Goal: Task Accomplishment & Management: Complete application form

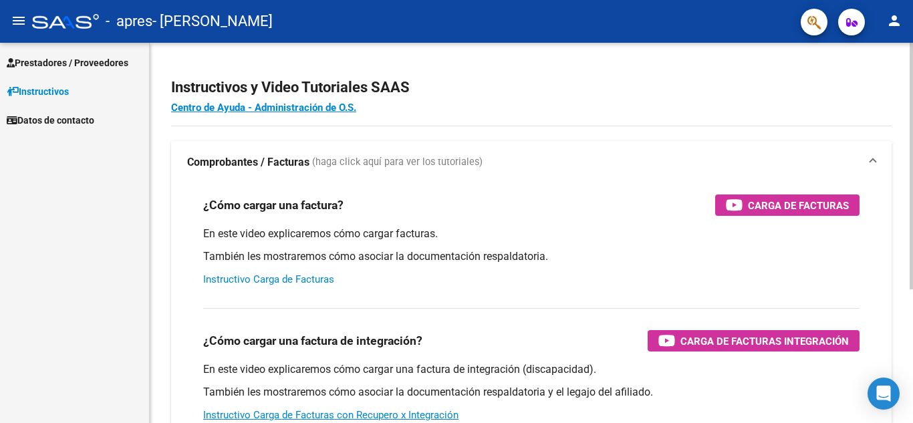
click at [306, 283] on link "Instructivo Carga de Facturas" at bounding box center [268, 279] width 131 height 12
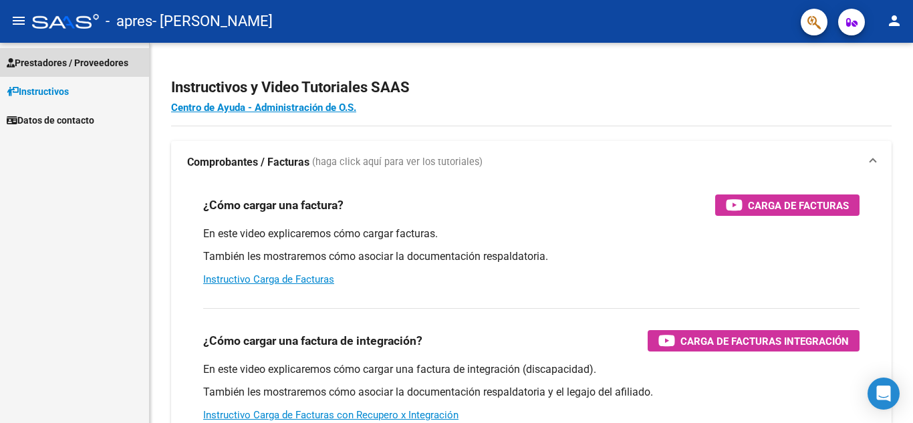
click at [47, 64] on span "Prestadores / Proveedores" at bounding box center [68, 62] width 122 height 15
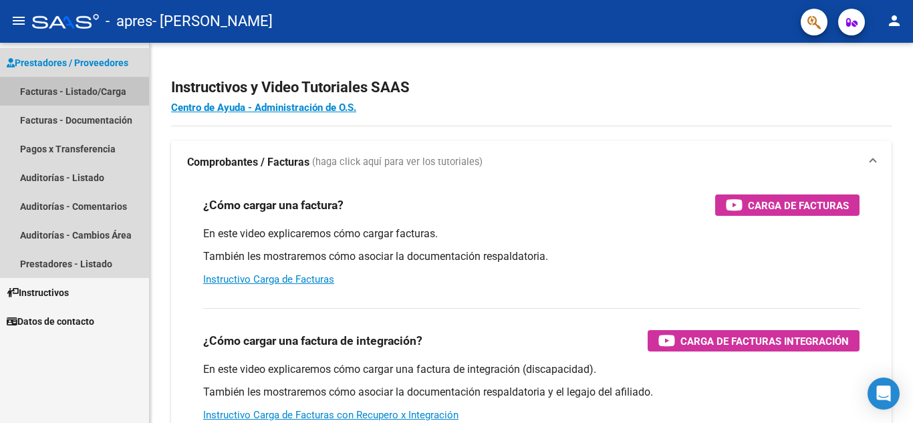
click at [70, 88] on link "Facturas - Listado/Carga" at bounding box center [74, 91] width 149 height 29
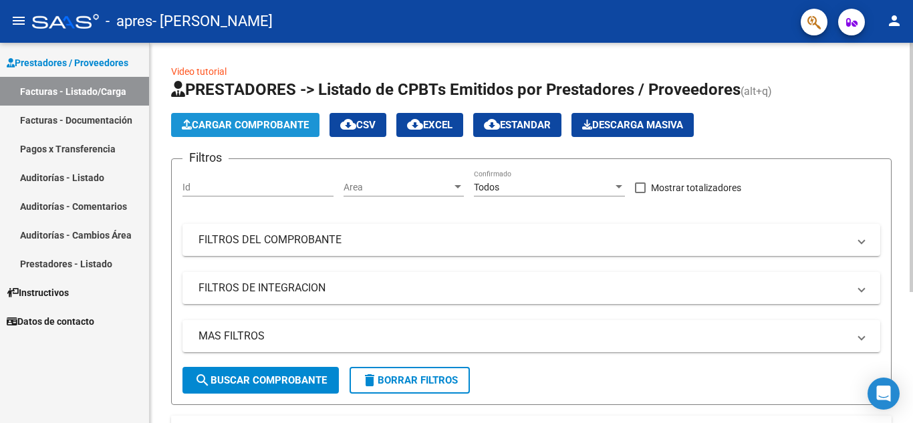
click at [273, 122] on span "Cargar Comprobante" at bounding box center [245, 125] width 127 height 12
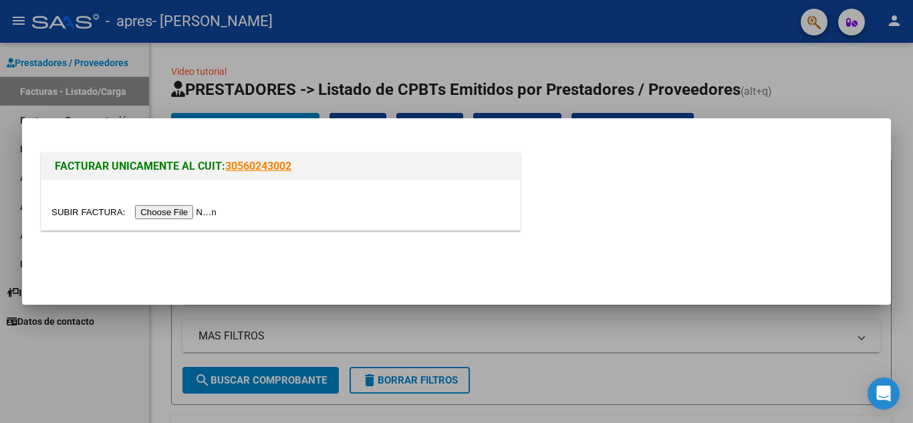
click at [174, 212] on input "file" at bounding box center [135, 212] width 169 height 14
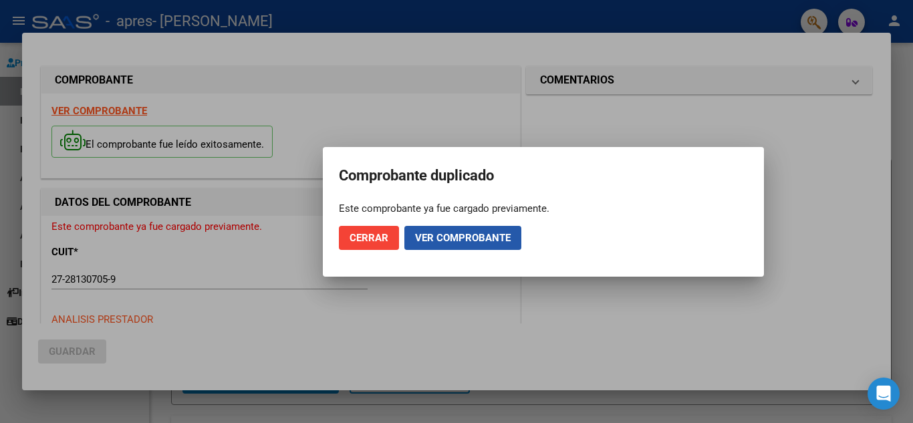
click at [465, 239] on span "Ver comprobante" at bounding box center [463, 238] width 96 height 12
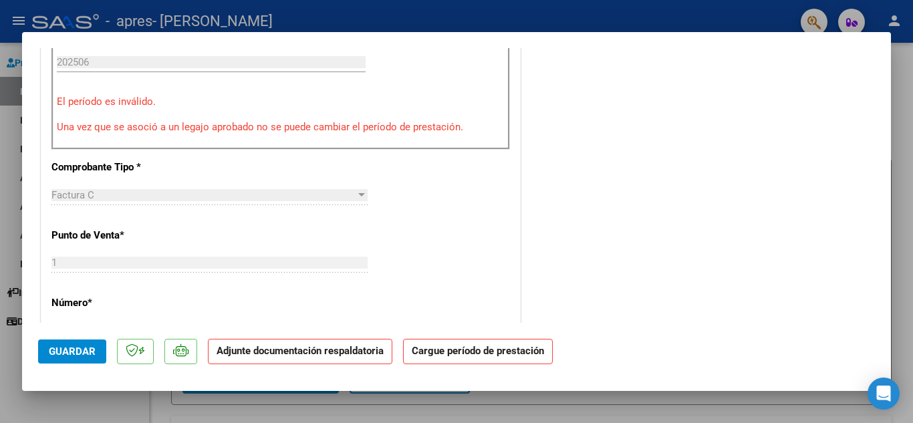
scroll to position [267, 0]
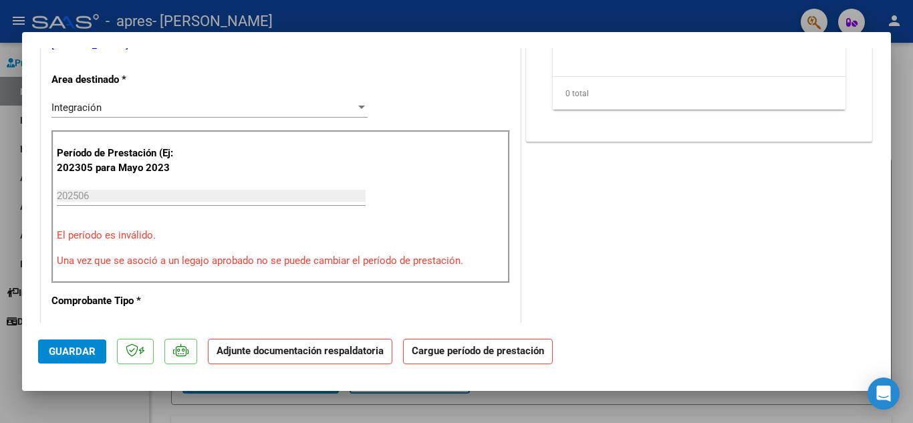
click at [98, 197] on input "202506" at bounding box center [211, 196] width 309 height 12
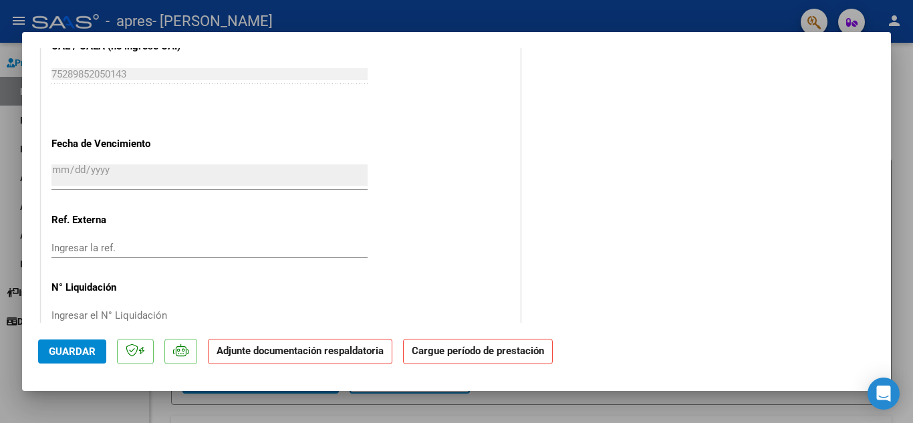
scroll to position [898, 0]
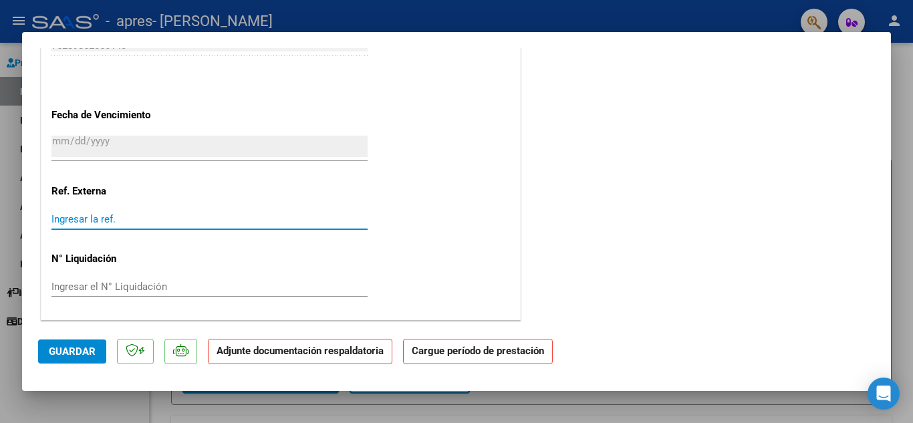
click at [54, 215] on input "Ingresar la ref." at bounding box center [209, 219] width 316 height 12
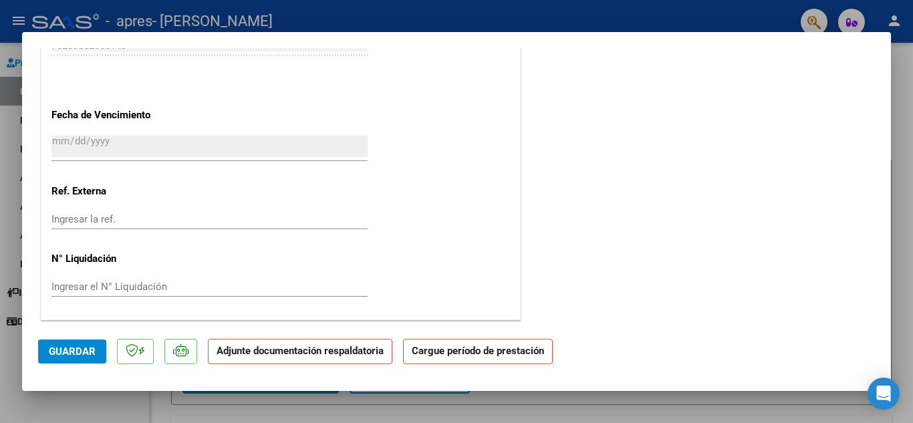
click at [275, 358] on p "Adjunte documentación respaldatoria" at bounding box center [300, 352] width 185 height 26
click at [477, 358] on strong "Cargue período de prestación" at bounding box center [478, 352] width 150 height 26
click at [68, 352] on span "Guardar" at bounding box center [72, 352] width 47 height 12
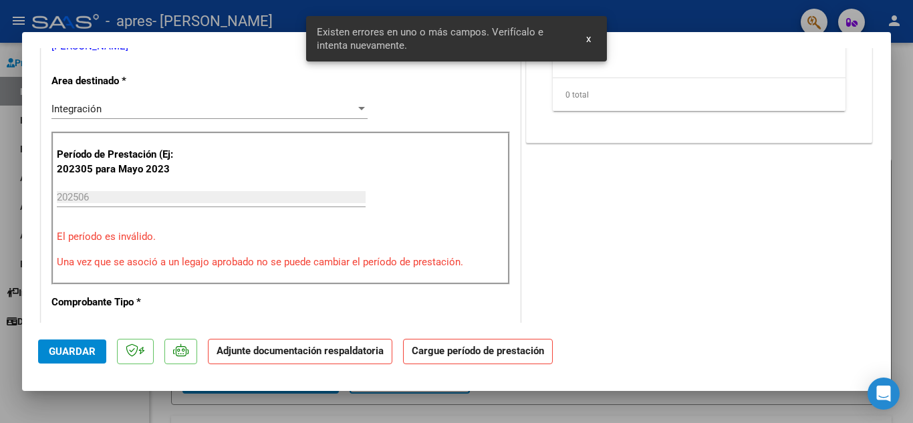
scroll to position [264, 0]
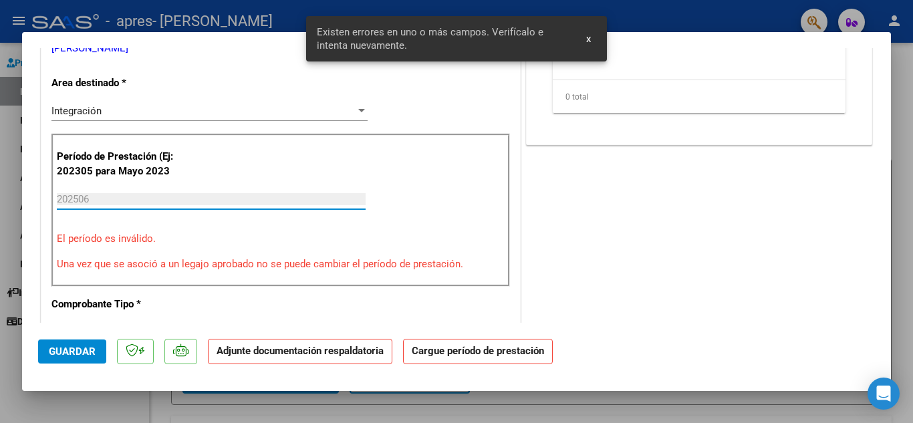
drag, startPoint x: 82, startPoint y: 198, endPoint x: 90, endPoint y: 204, distance: 9.5
click at [84, 199] on input "202506" at bounding box center [211, 199] width 309 height 12
drag, startPoint x: 92, startPoint y: 198, endPoint x: 100, endPoint y: 200, distance: 8.3
click at [96, 199] on input "202506" at bounding box center [211, 199] width 309 height 12
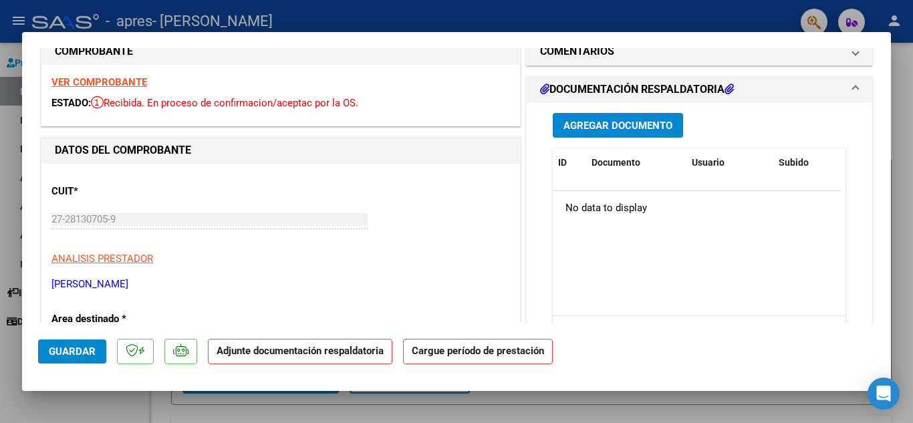
scroll to position [0, 0]
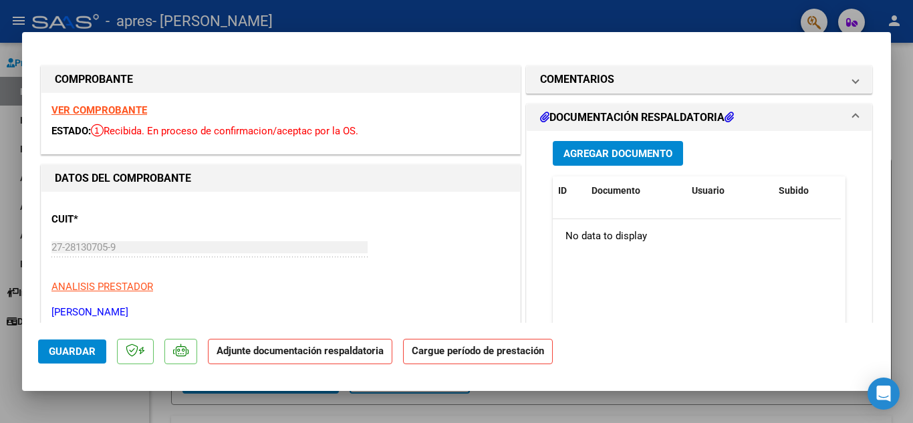
click at [659, 117] on h1 "DOCUMENTACIÓN RESPALDATORIA" at bounding box center [637, 118] width 194 height 16
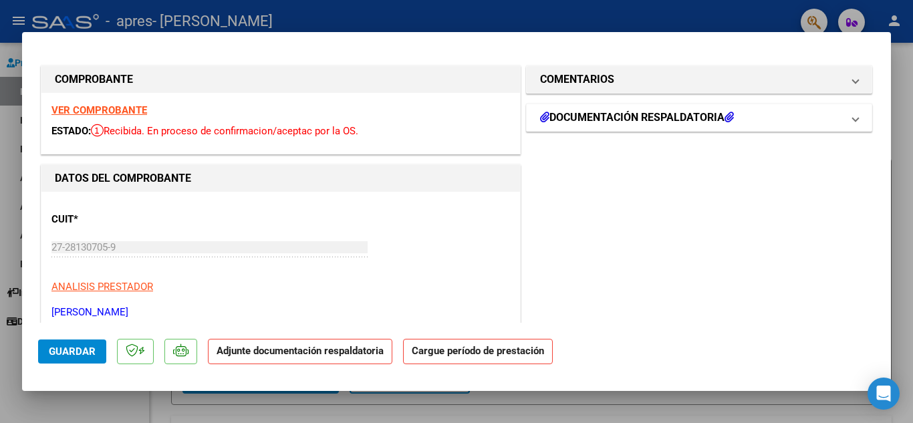
click at [608, 110] on h1 "DOCUMENTACIÓN RESPALDATORIA" at bounding box center [637, 118] width 194 height 16
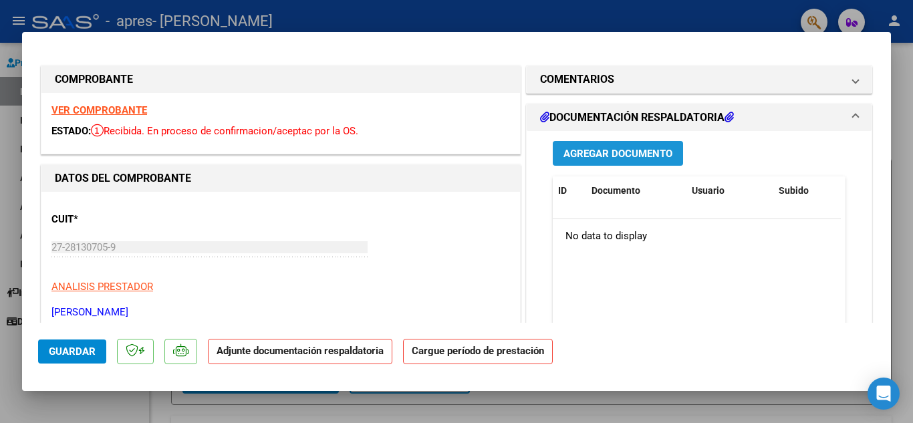
click at [600, 155] on span "Agregar Documento" at bounding box center [618, 154] width 109 height 12
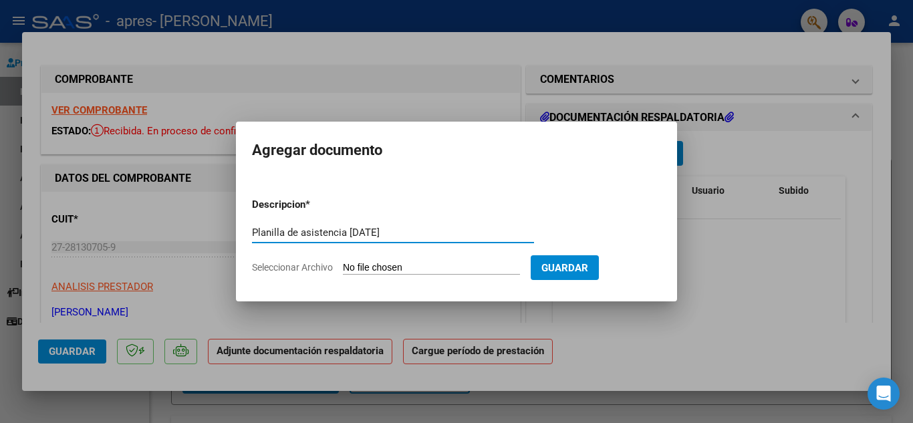
type input "Planilla de asistencia [DATE]"
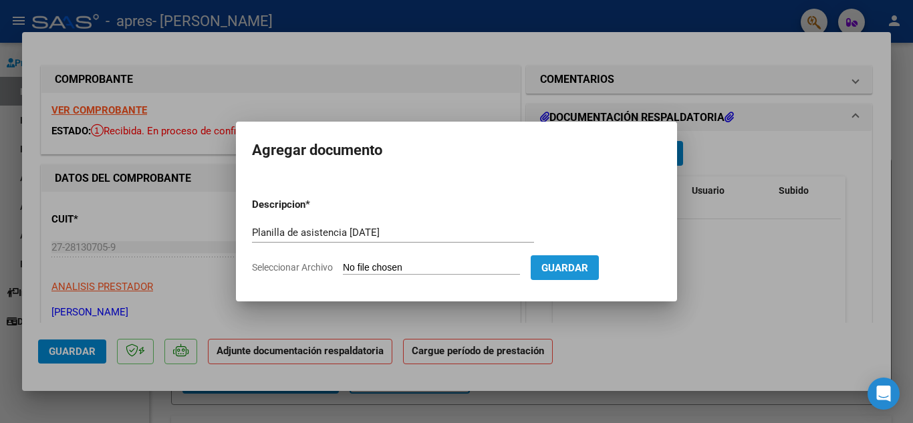
click at [564, 272] on span "Guardar" at bounding box center [564, 268] width 47 height 12
click at [382, 262] on input "Seleccionar Archivo" at bounding box center [431, 268] width 177 height 13
type input "C:\fakepath\planilla [MEDICAL_DATA] [PERSON_NAME].pdf"
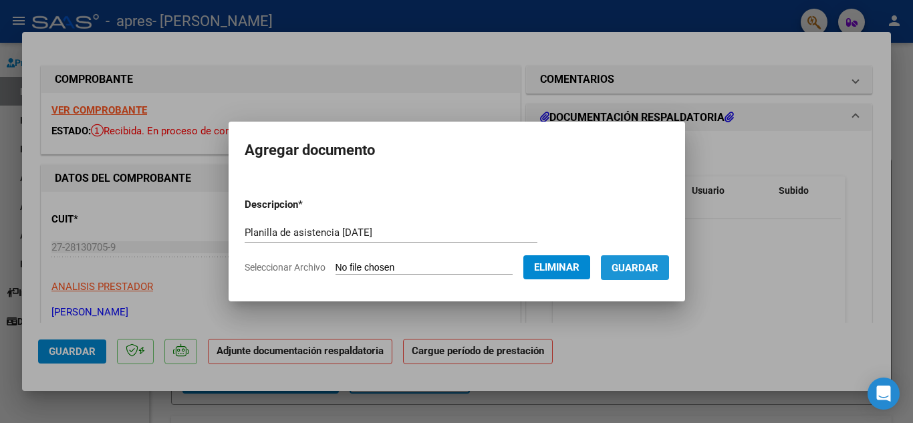
click at [632, 269] on span "Guardar" at bounding box center [635, 268] width 47 height 12
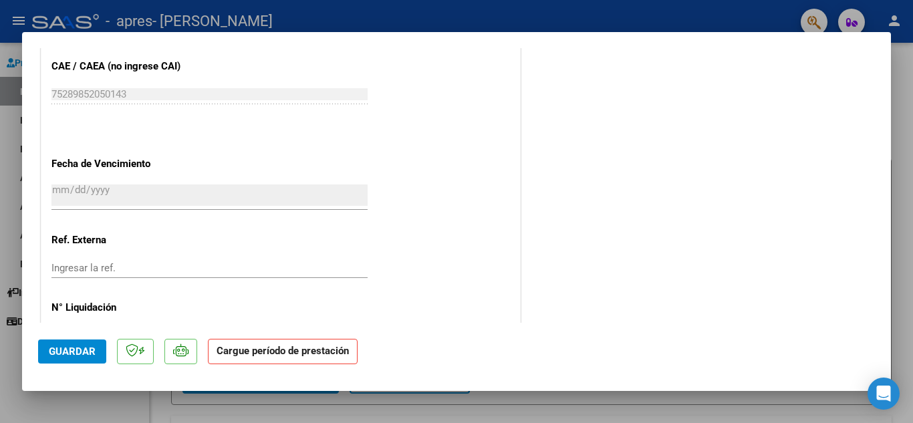
scroll to position [898, 0]
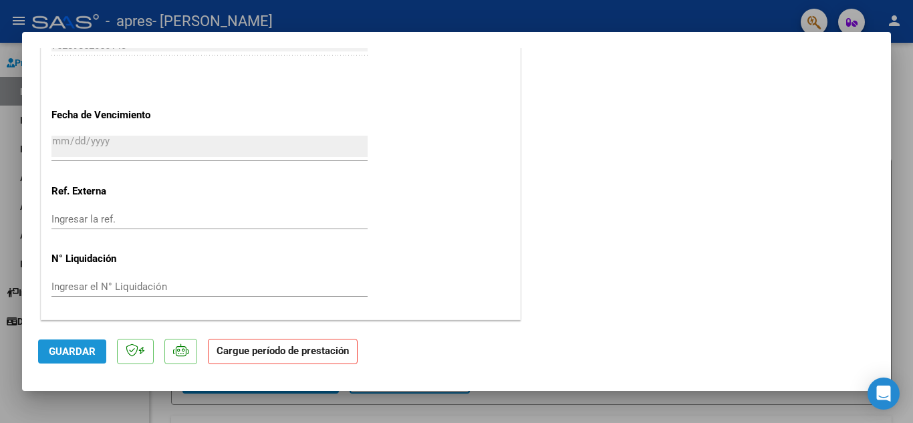
click at [82, 358] on span "Guardar" at bounding box center [72, 352] width 47 height 12
click at [328, 357] on strong "Cargue período de prestación" at bounding box center [283, 352] width 150 height 26
click at [254, 360] on strong "Cargue período de prestación" at bounding box center [283, 352] width 150 height 26
click at [70, 344] on button "Guardar" at bounding box center [72, 352] width 68 height 24
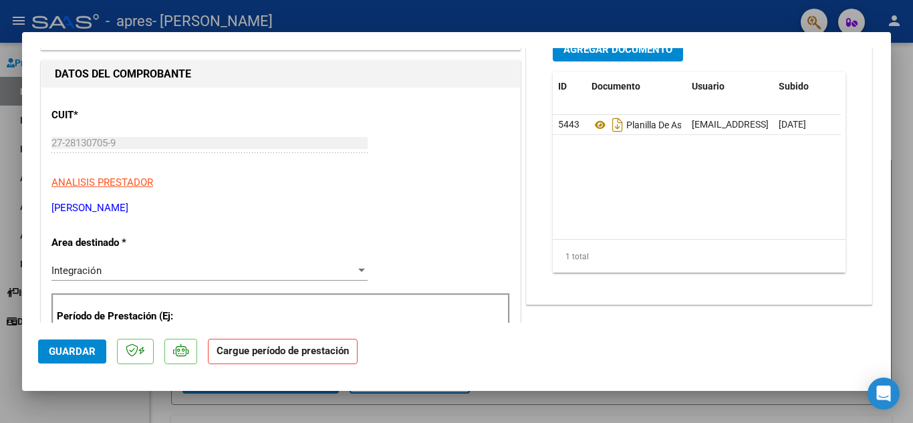
scroll to position [64, 0]
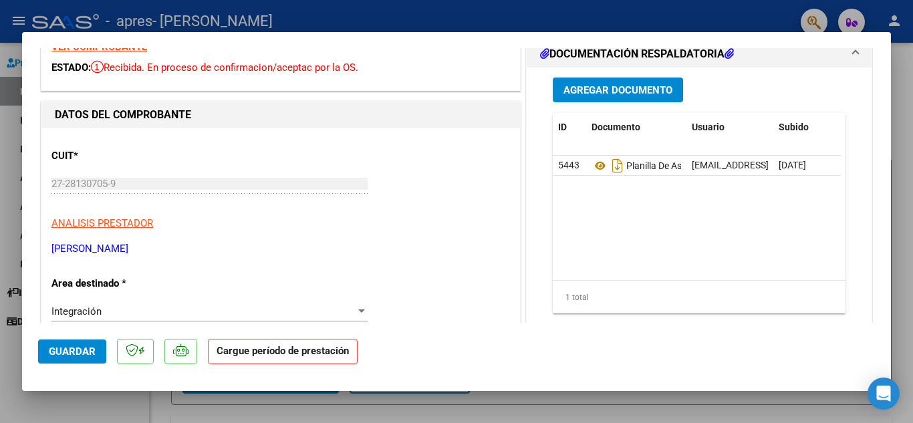
click at [96, 356] on button "Guardar" at bounding box center [72, 352] width 68 height 24
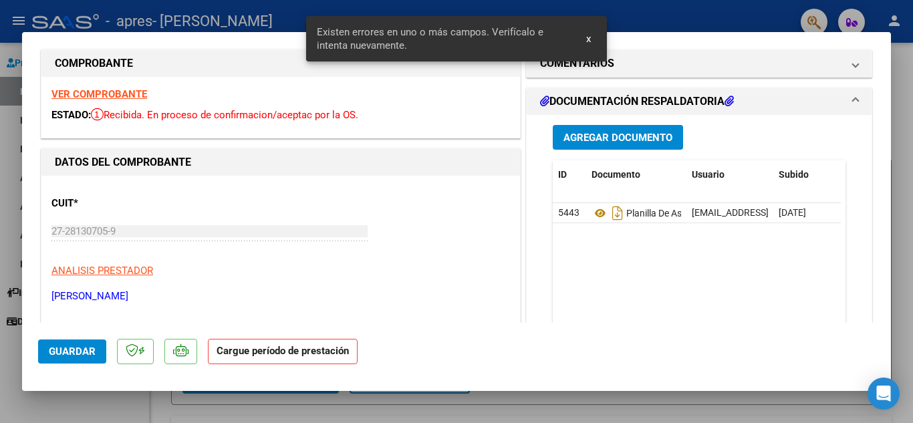
scroll to position [0, 0]
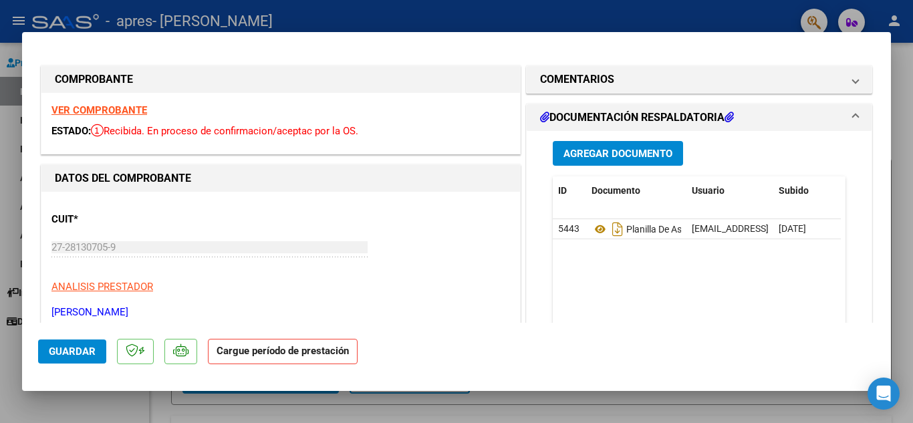
click at [62, 354] on span "Guardar" at bounding box center [72, 352] width 47 height 12
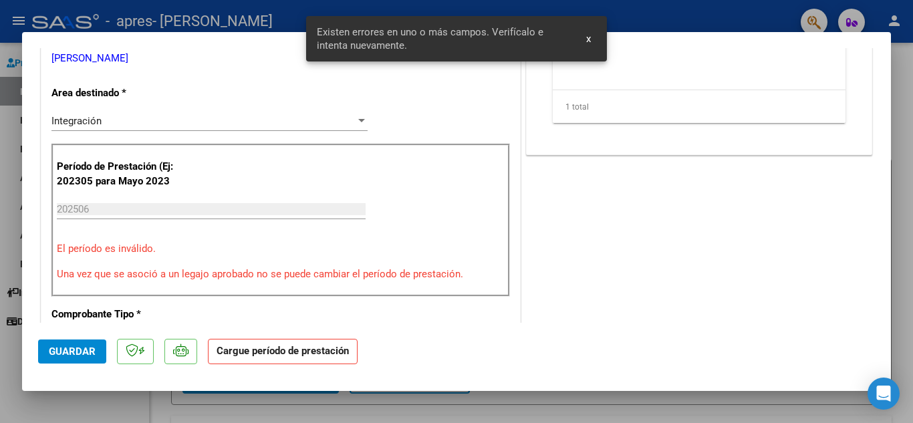
scroll to position [264, 0]
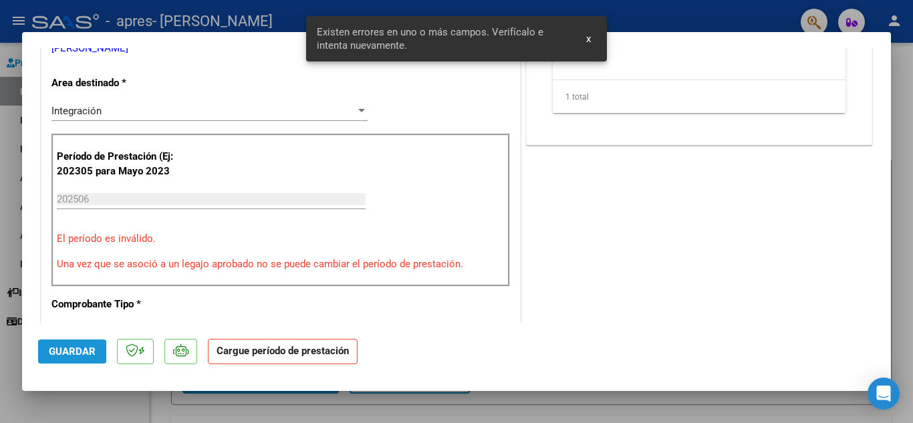
click at [63, 354] on span "Guardar" at bounding box center [72, 352] width 47 height 12
click at [64, 354] on span "Guardar" at bounding box center [72, 352] width 47 height 12
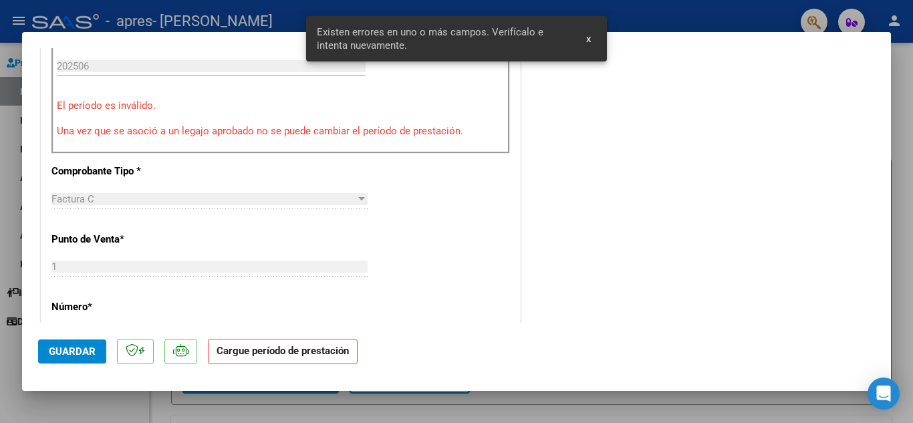
scroll to position [465, 0]
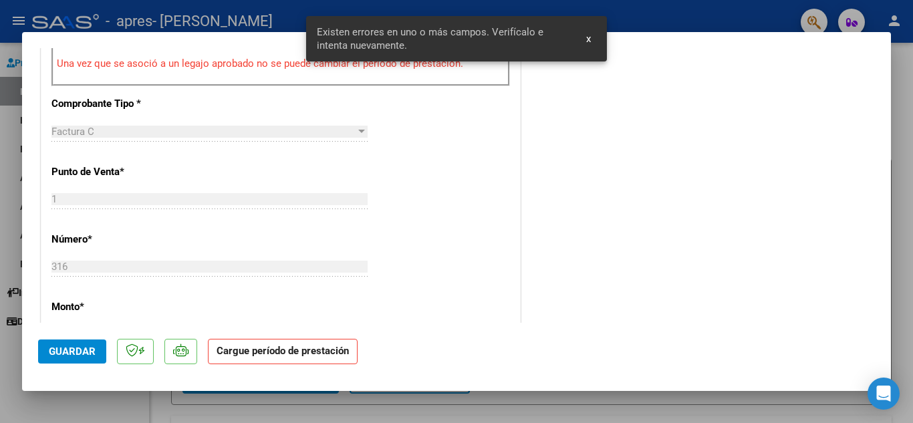
click at [901, 116] on div at bounding box center [456, 211] width 913 height 423
type input "$ 0,00"
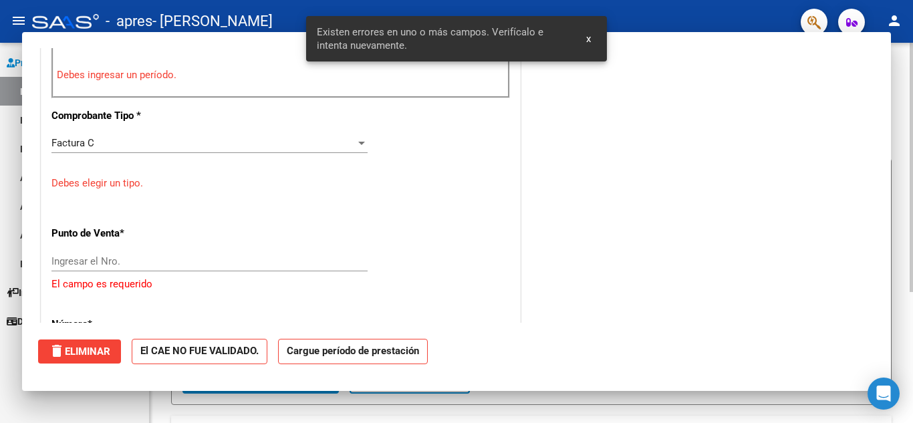
scroll to position [526, 0]
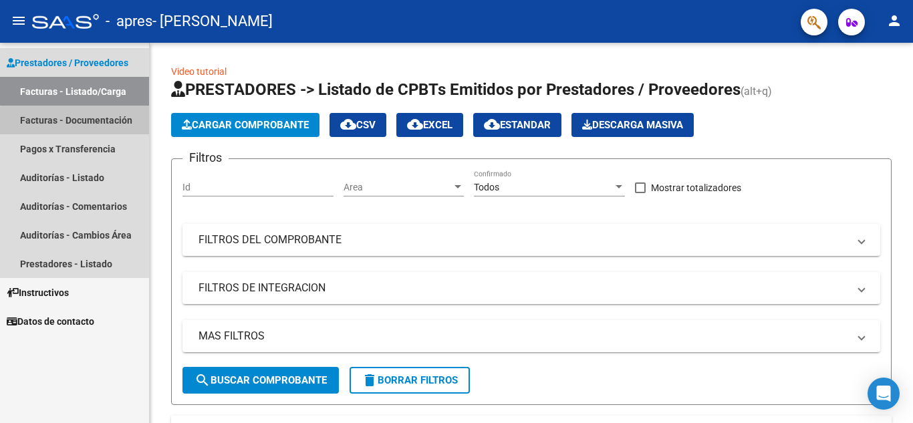
drag, startPoint x: 105, startPoint y: 124, endPoint x: 104, endPoint y: 133, distance: 9.4
click at [105, 124] on link "Facturas - Documentación" at bounding box center [74, 120] width 149 height 29
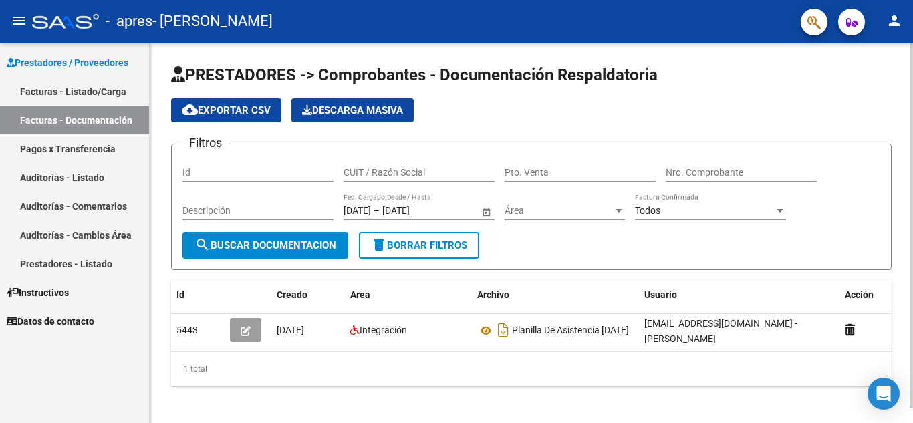
scroll to position [16, 0]
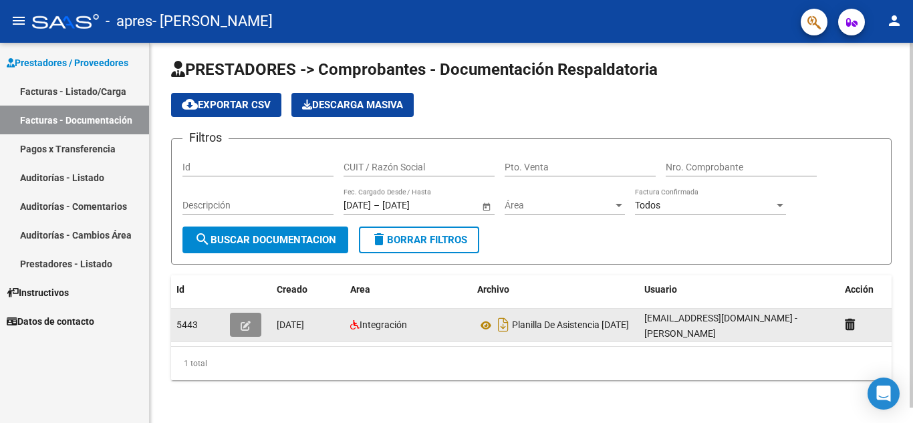
click at [245, 321] on icon "button" at bounding box center [246, 326] width 10 height 10
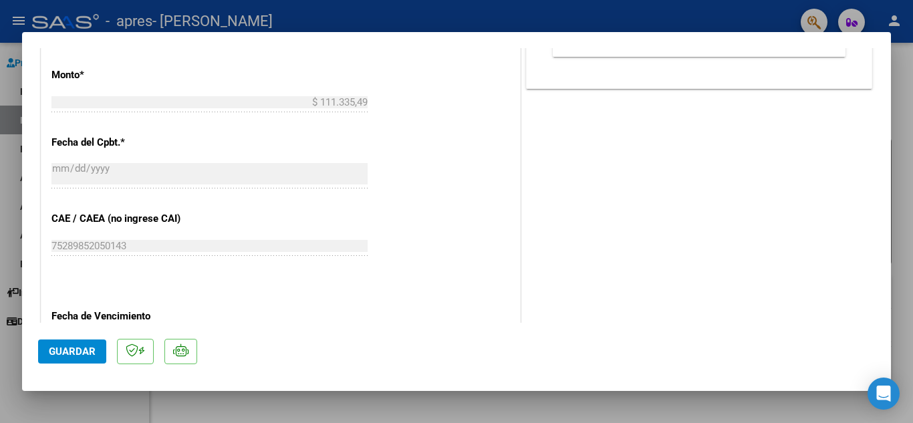
scroll to position [605, 0]
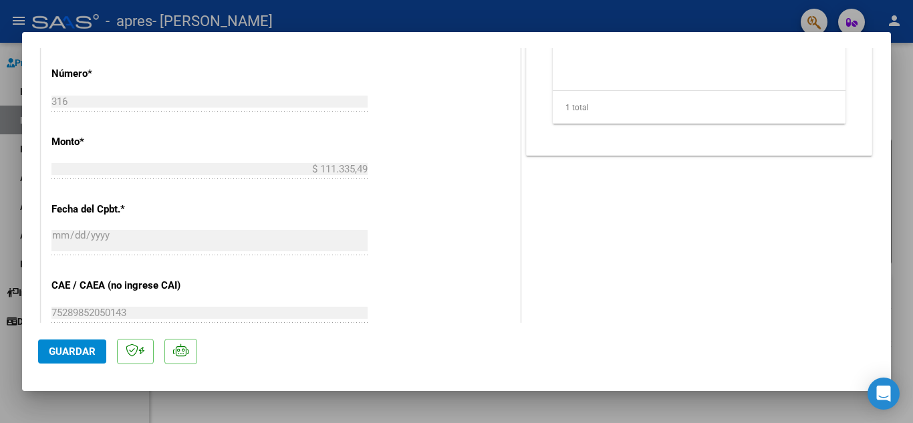
click at [901, 134] on div at bounding box center [456, 211] width 913 height 423
type input "$ 0,00"
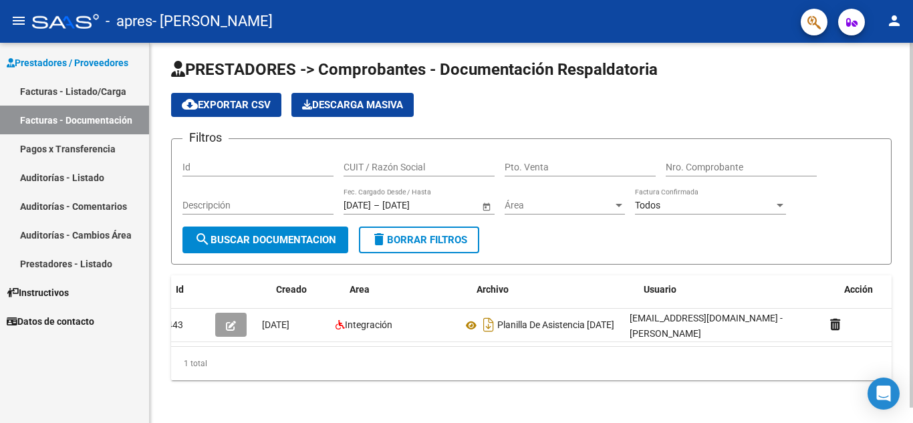
scroll to position [0, 0]
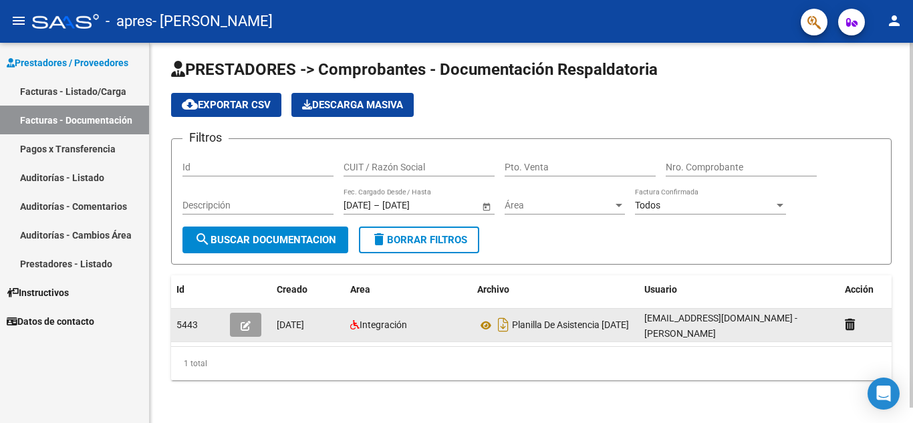
click at [246, 320] on span "button" at bounding box center [246, 325] width 10 height 12
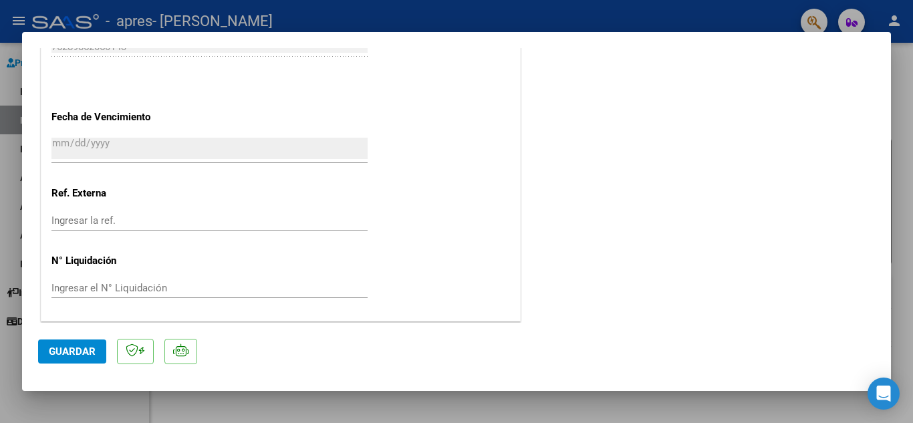
scroll to position [872, 0]
click at [84, 223] on input "Ingresar la ref." at bounding box center [209, 219] width 316 height 12
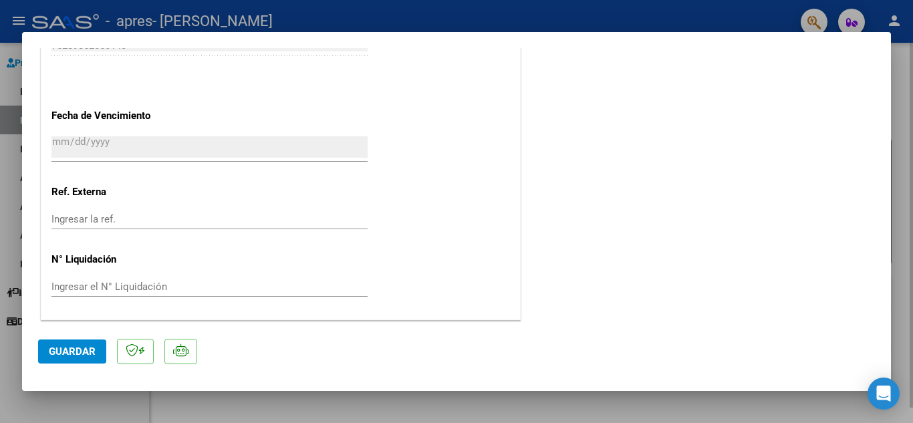
click at [452, 410] on div at bounding box center [456, 211] width 913 height 423
type input "$ 0,00"
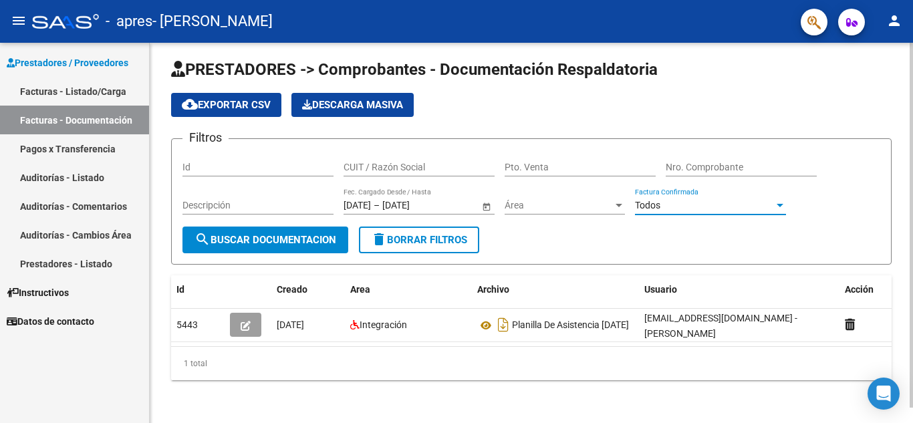
click at [733, 200] on div "Todos" at bounding box center [704, 205] width 139 height 11
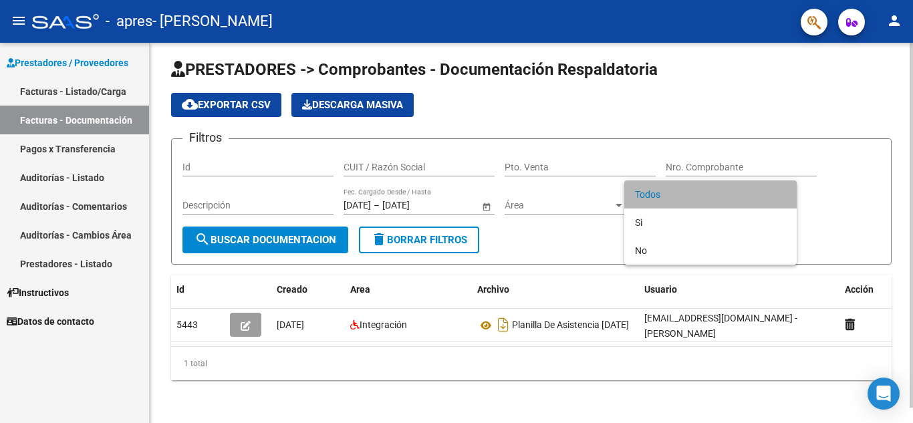
click at [733, 191] on span "Todos" at bounding box center [710, 194] width 151 height 28
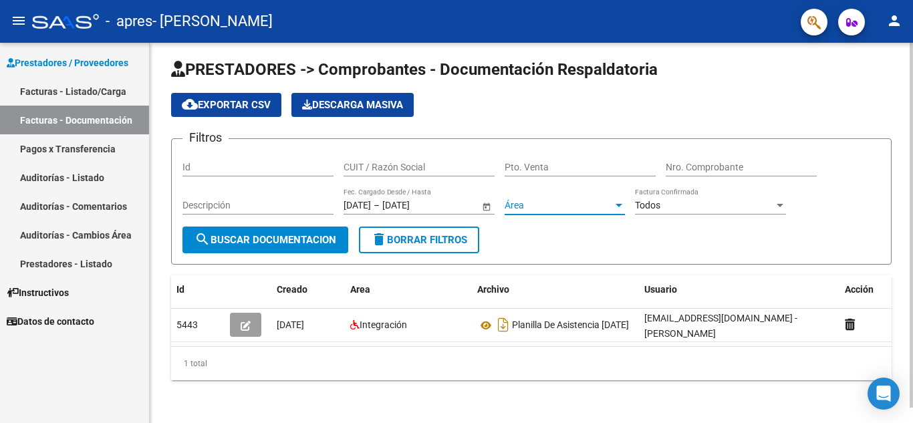
click at [612, 200] on span "Área" at bounding box center [559, 205] width 108 height 11
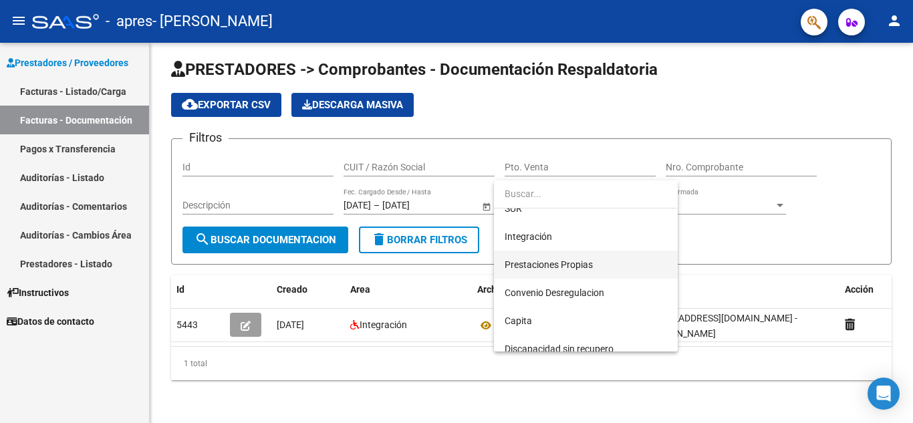
scroll to position [67, 0]
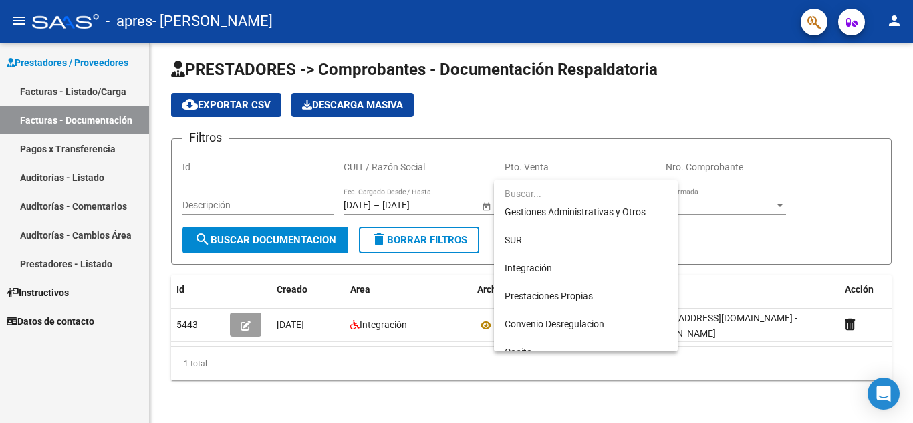
click at [453, 249] on div at bounding box center [456, 211] width 913 height 423
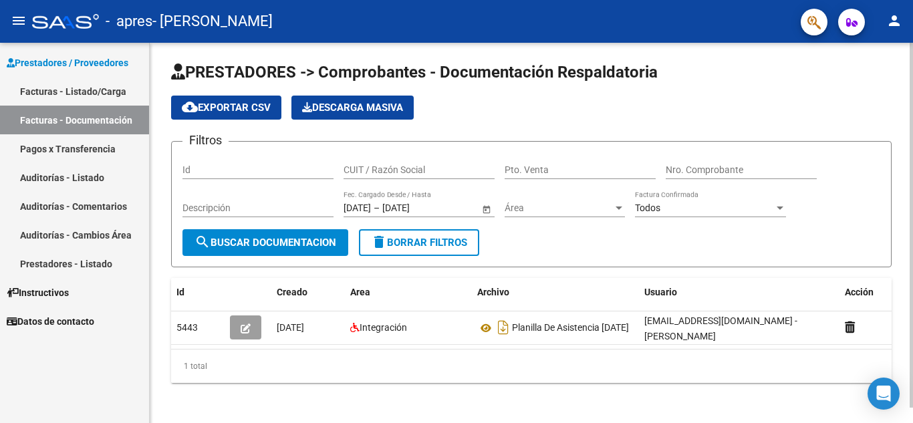
scroll to position [0, 0]
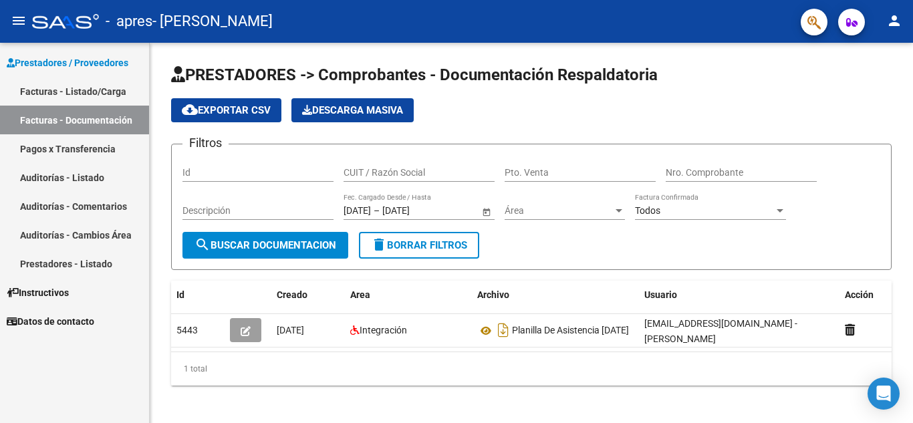
click at [83, 96] on link "Facturas - Listado/Carga" at bounding box center [74, 91] width 149 height 29
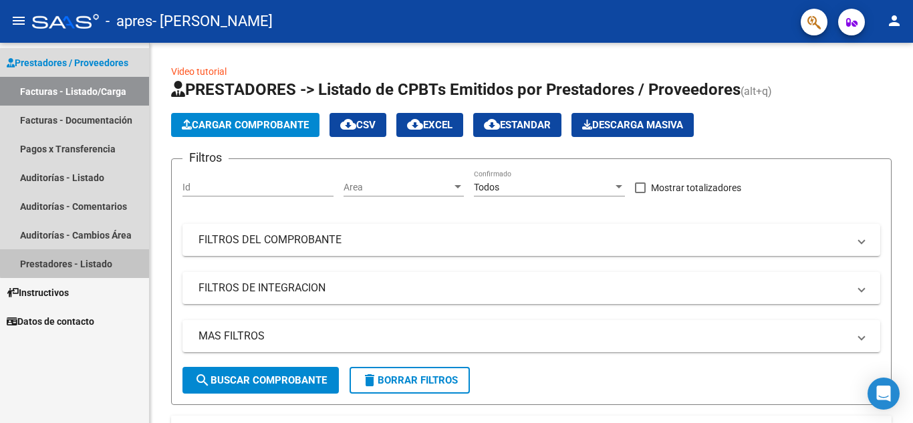
click at [86, 261] on link "Prestadores - Listado" at bounding box center [74, 263] width 149 height 29
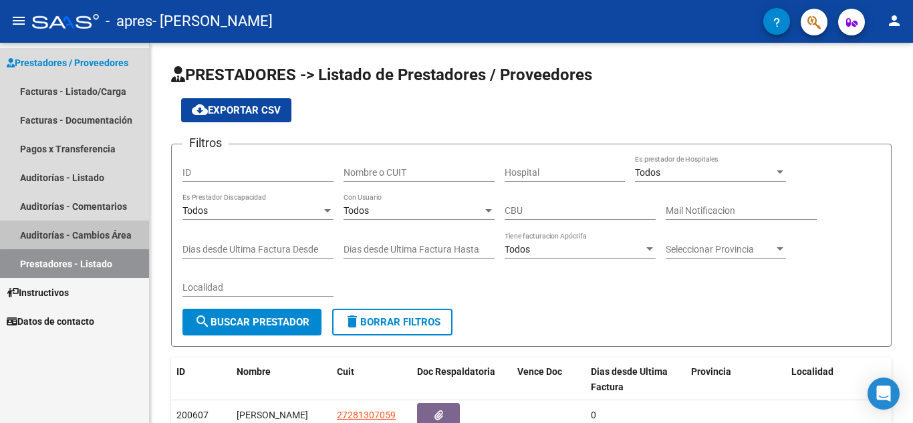
click at [76, 231] on link "Auditorías - Cambios Área" at bounding box center [74, 235] width 149 height 29
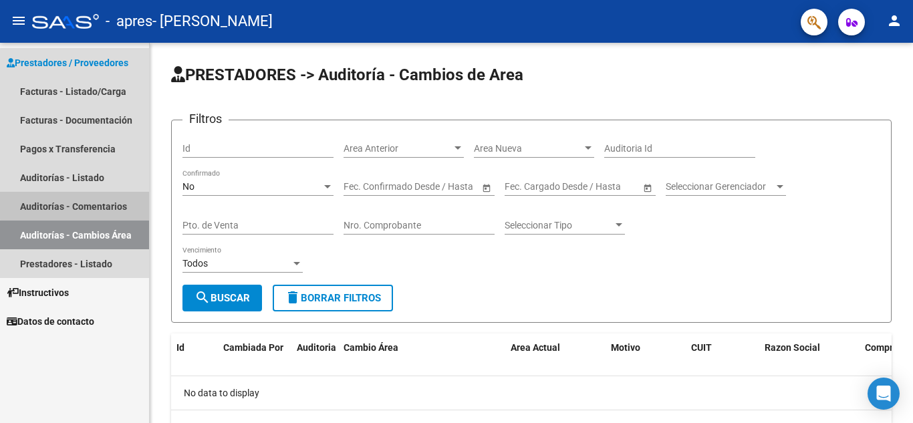
click at [88, 205] on link "Auditorías - Comentarios" at bounding box center [74, 206] width 149 height 29
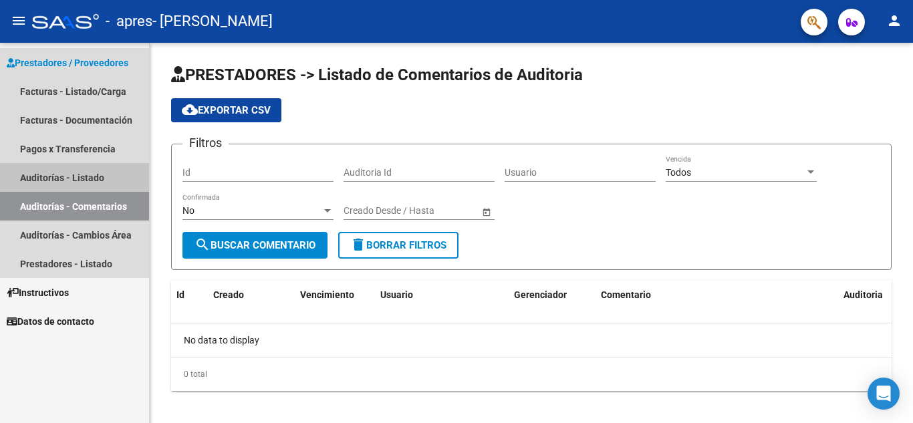
click at [93, 174] on link "Auditorías - Listado" at bounding box center [74, 177] width 149 height 29
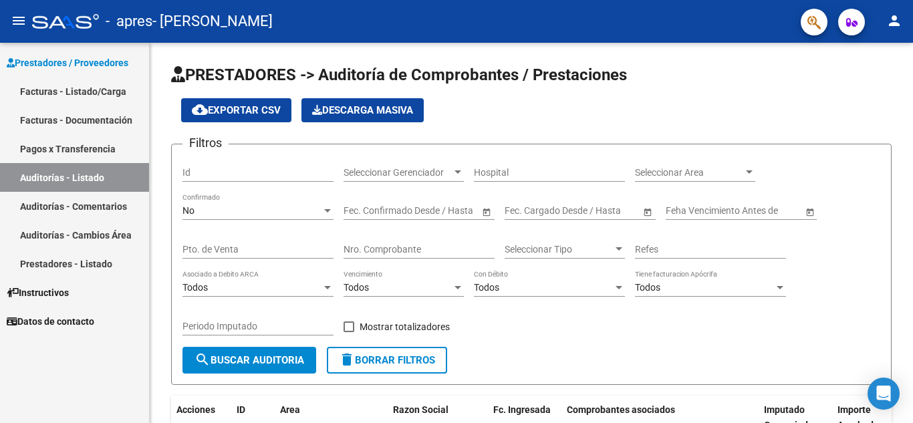
click at [86, 138] on link "Pagos x Transferencia" at bounding box center [74, 148] width 149 height 29
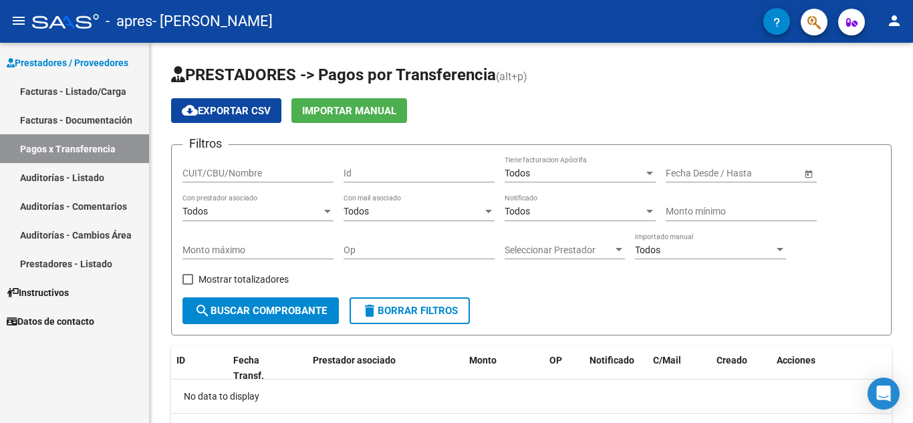
click at [88, 129] on link "Facturas - Documentación" at bounding box center [74, 120] width 149 height 29
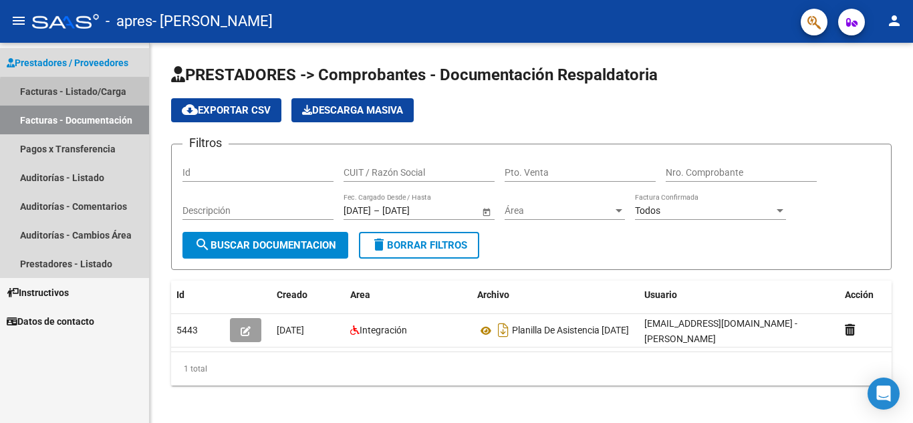
click at [110, 96] on link "Facturas - Listado/Carga" at bounding box center [74, 91] width 149 height 29
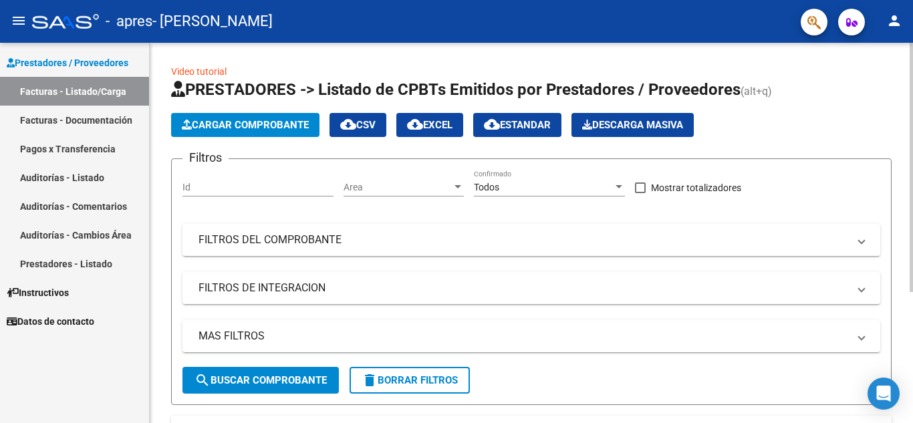
click at [269, 124] on span "Cargar Comprobante" at bounding box center [245, 125] width 127 height 12
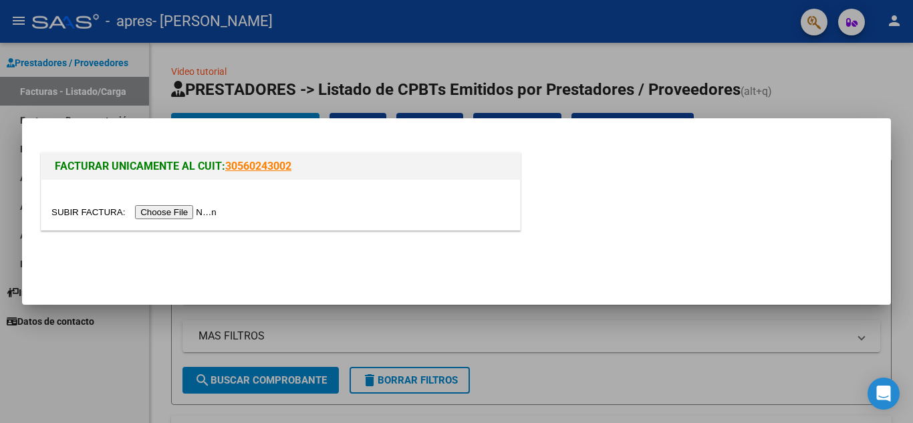
click at [156, 211] on input "file" at bounding box center [135, 212] width 169 height 14
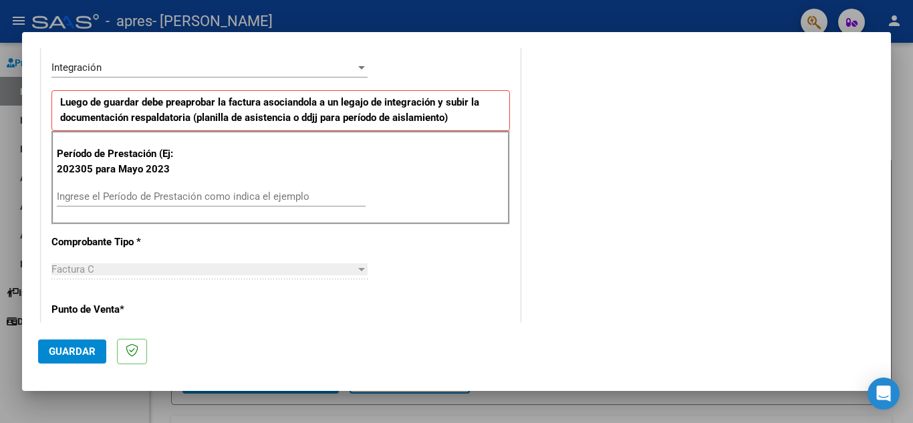
scroll to position [334, 0]
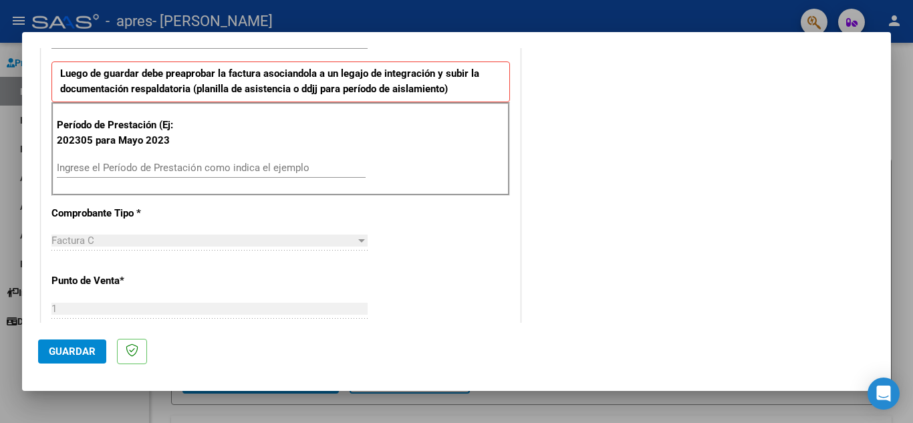
click at [175, 160] on div "Ingrese el Período de Prestación como indica el ejemplo" at bounding box center [211, 168] width 309 height 20
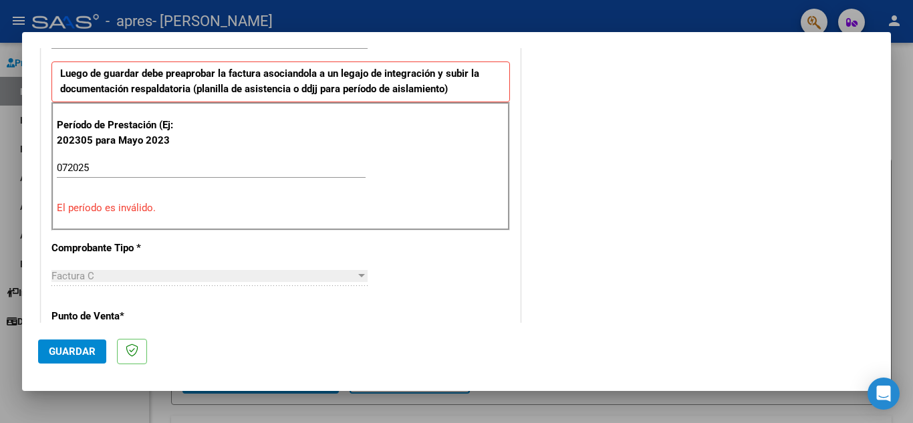
click at [149, 252] on p "Comprobante Tipo *" at bounding box center [120, 248] width 138 height 15
drag, startPoint x: 68, startPoint y: 166, endPoint x: 28, endPoint y: 166, distance: 40.1
click at [28, 166] on mat-dialog-content "COMPROBANTE VER COMPROBANTE El comprobante fue leído exitosamente. DATOS DEL CO…" at bounding box center [456, 185] width 869 height 275
click at [82, 164] on input "2025" at bounding box center [211, 168] width 309 height 12
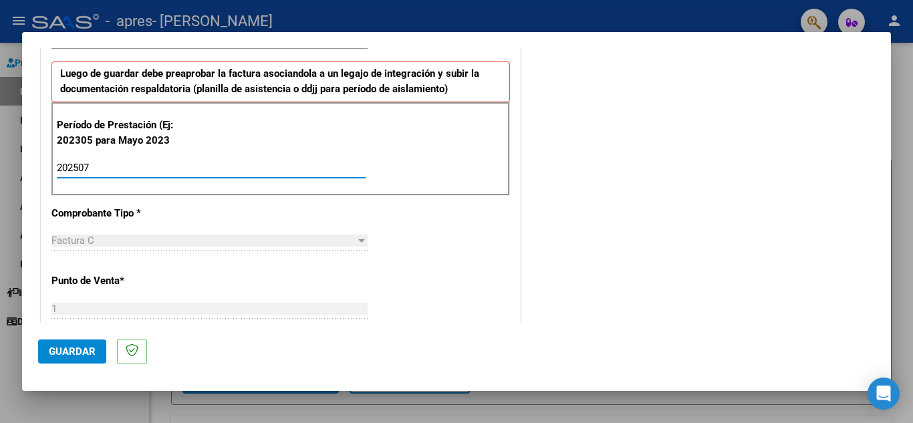
scroll to position [535, 0]
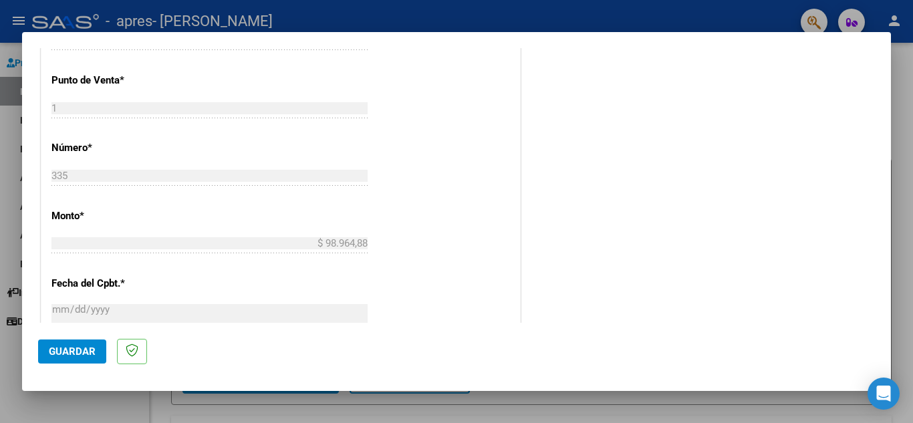
type input "202507"
click at [68, 352] on span "Guardar" at bounding box center [72, 352] width 47 height 12
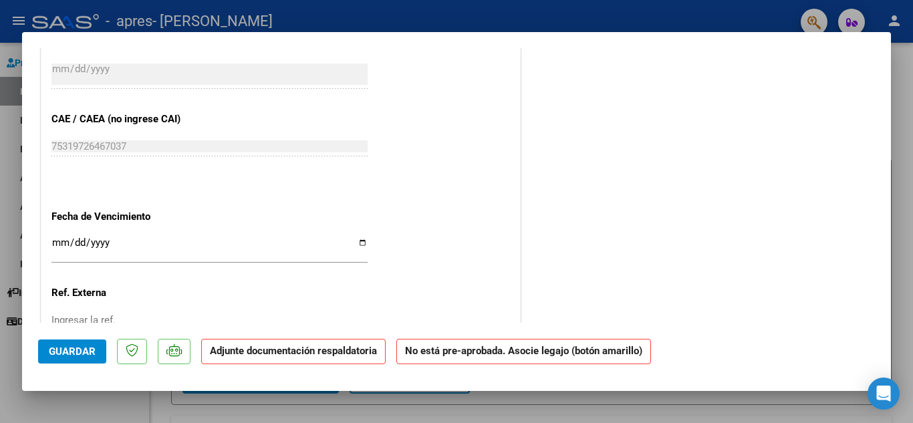
scroll to position [802, 0]
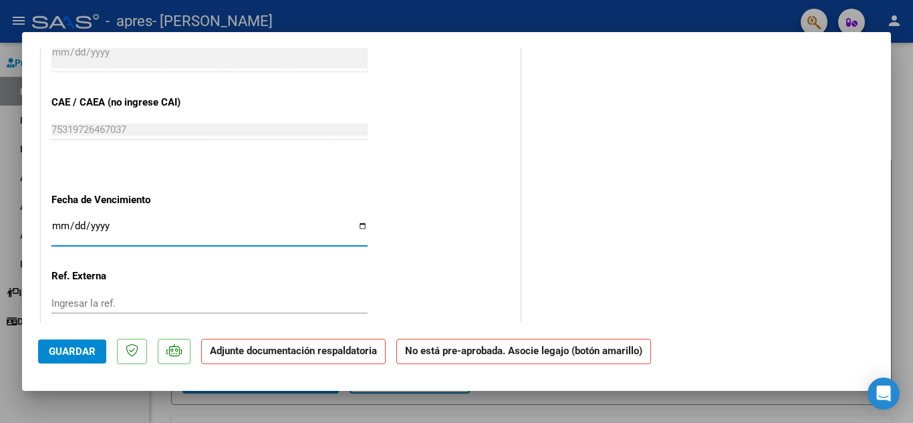
click at [66, 227] on input "Ingresar la fecha" at bounding box center [209, 231] width 316 height 21
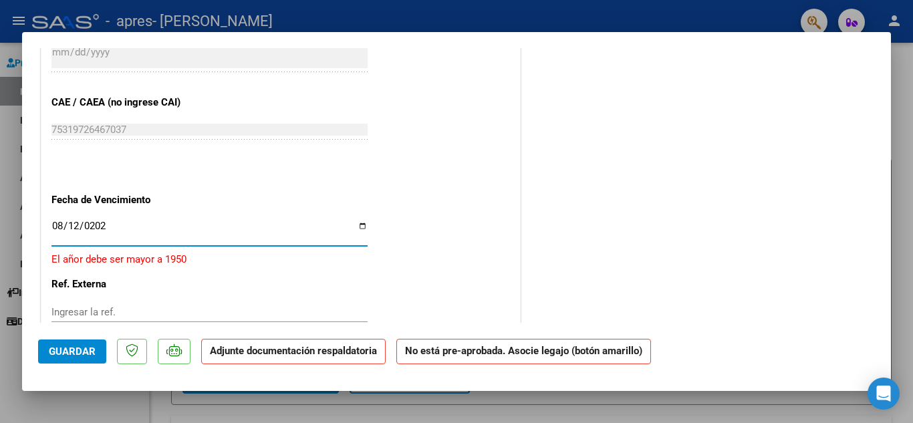
type input "[DATE]"
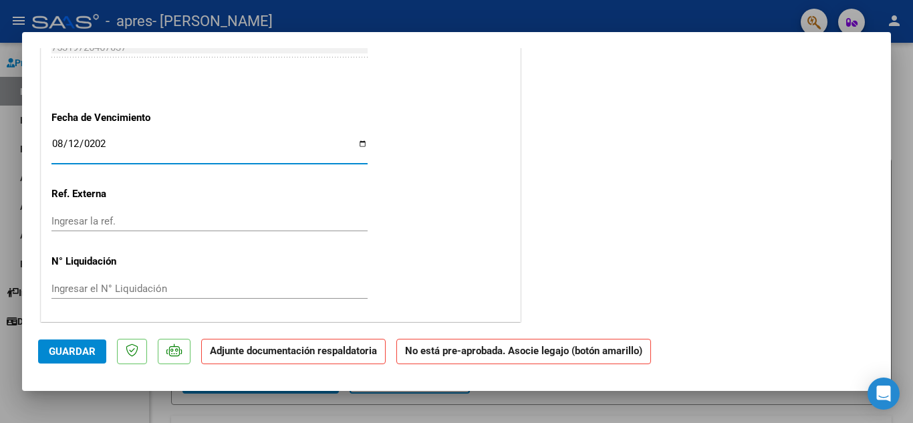
scroll to position [886, 0]
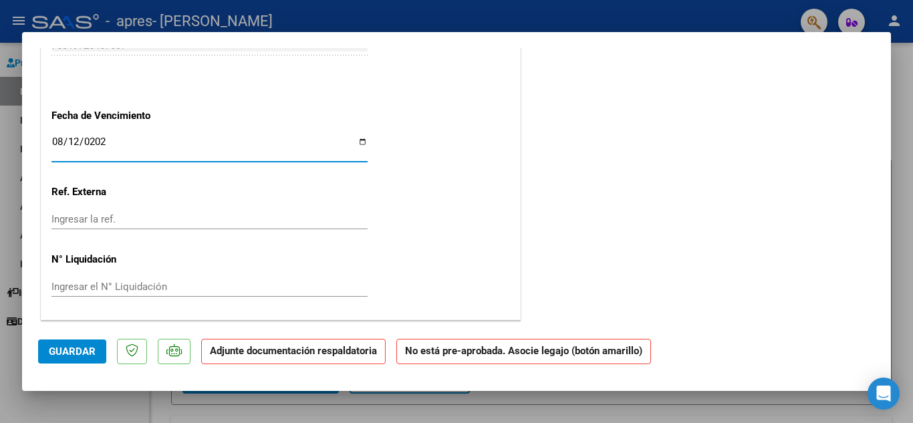
click at [60, 349] on span "Guardar" at bounding box center [72, 352] width 47 height 12
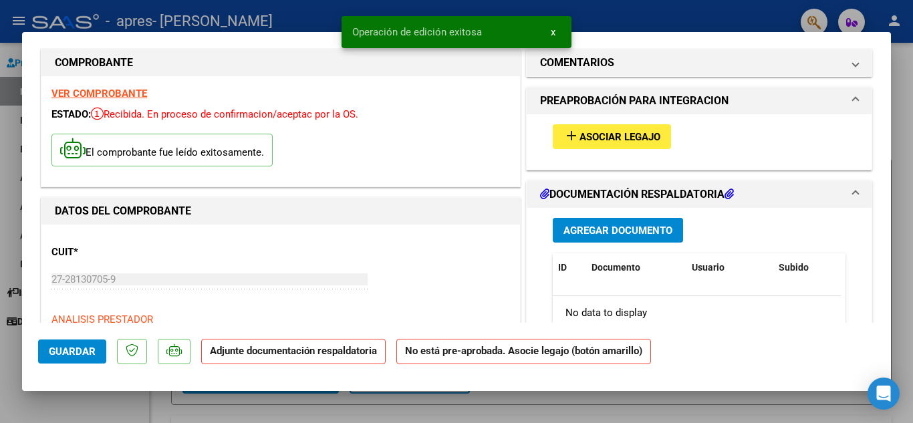
scroll to position [0, 0]
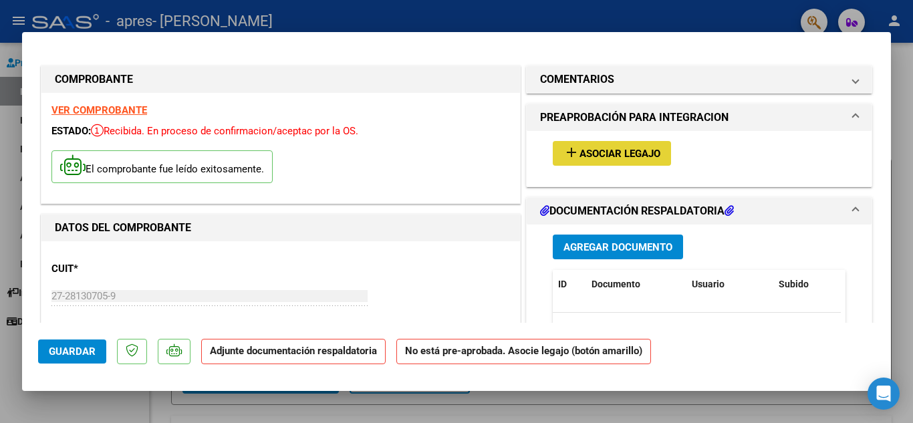
click at [634, 144] on button "add Asociar Legajo" at bounding box center [612, 153] width 118 height 25
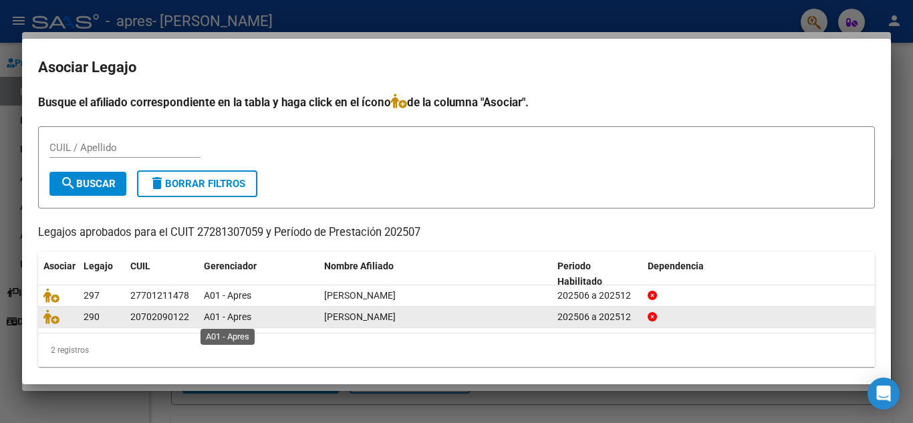
click at [237, 321] on span "A01 - Apres" at bounding box center [227, 317] width 47 height 11
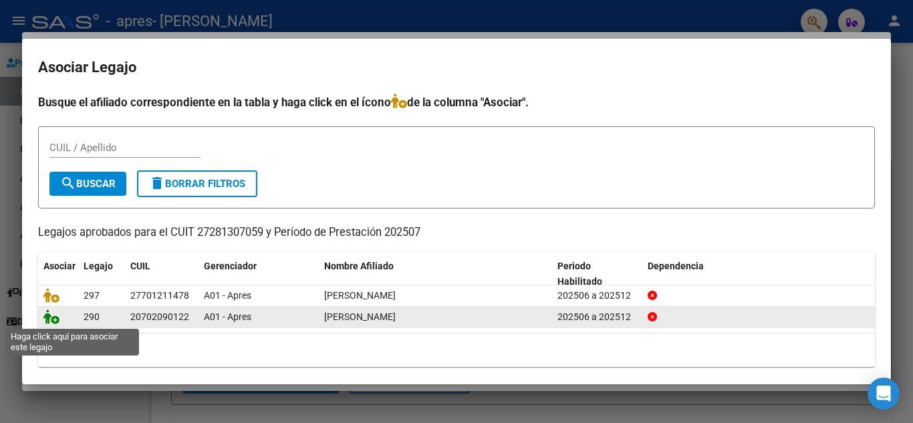
click at [51, 318] on icon at bounding box center [51, 317] width 16 height 15
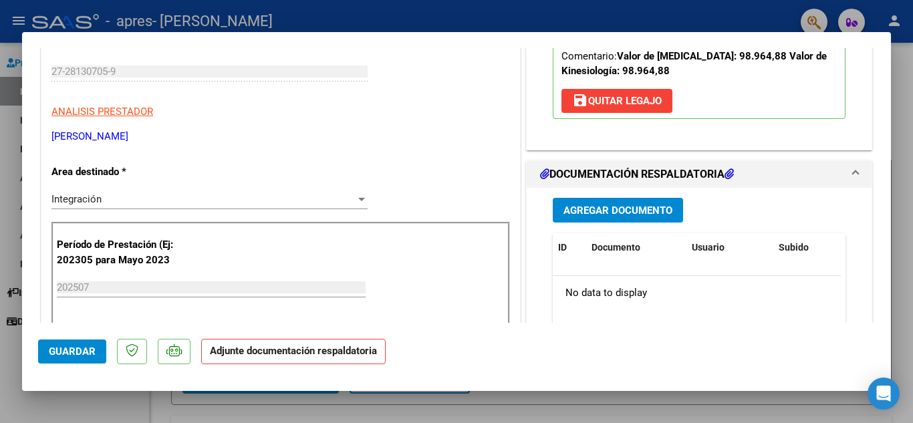
scroll to position [267, 0]
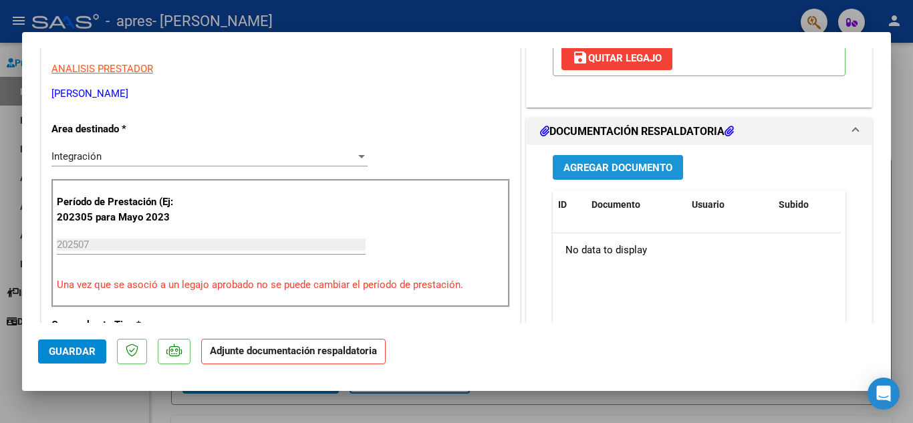
click at [634, 167] on span "Agregar Documento" at bounding box center [618, 168] width 109 height 12
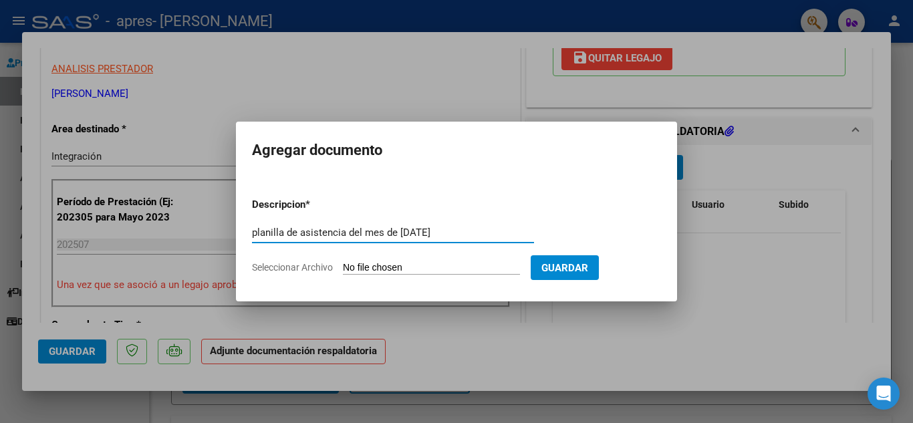
type input "planilla de asistencia del mes de [DATE]"
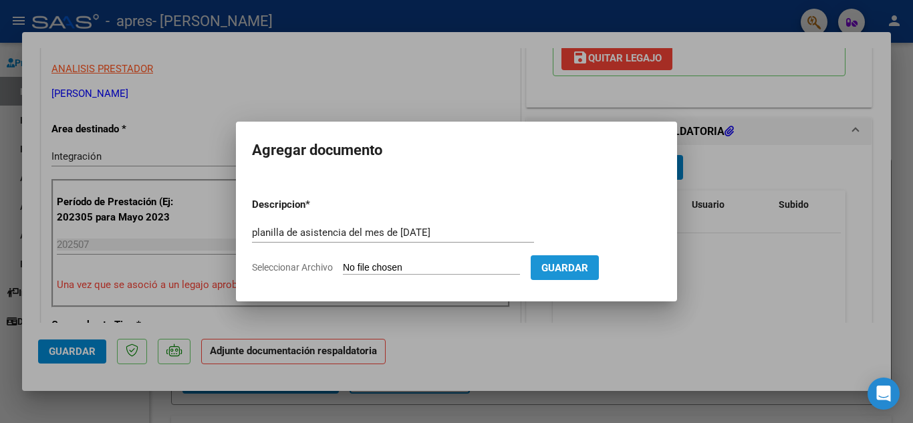
click at [576, 263] on span "Guardar" at bounding box center [564, 268] width 47 height 12
click at [415, 268] on input "Seleccionar Archivo" at bounding box center [431, 268] width 177 height 13
type input "C:\fakepath\planilla [PERSON_NAME][MEDICAL_DATA] [PERSON_NAME].pdf"
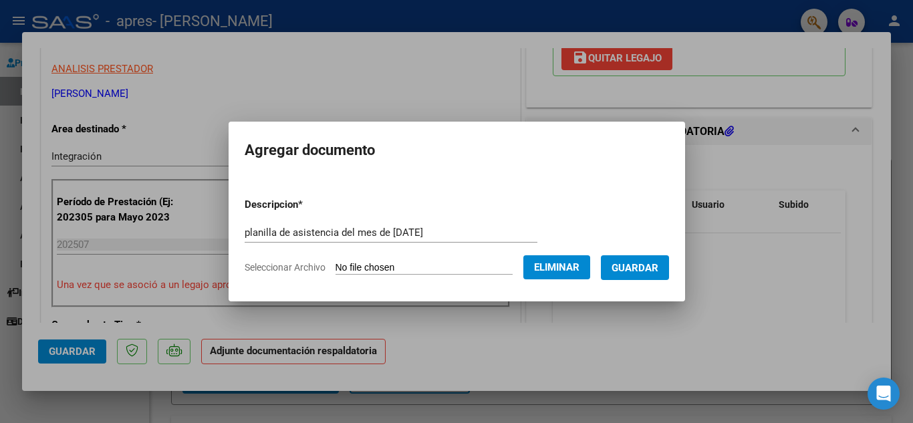
click at [638, 265] on span "Guardar" at bounding box center [635, 268] width 47 height 12
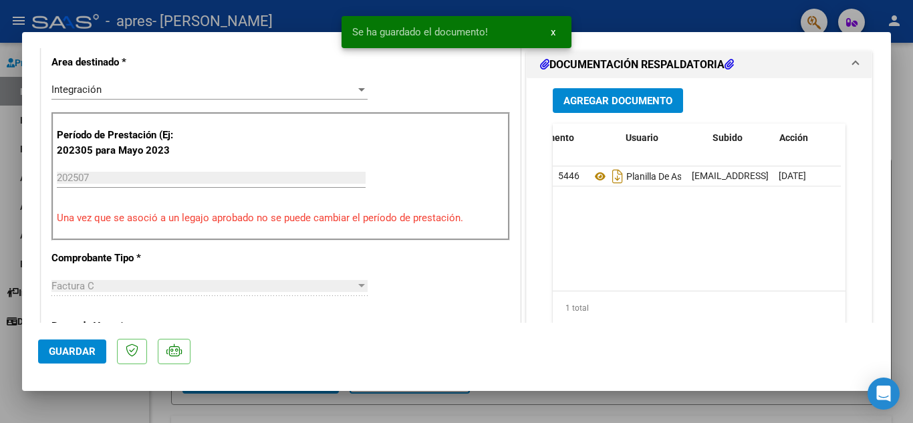
scroll to position [0, 66]
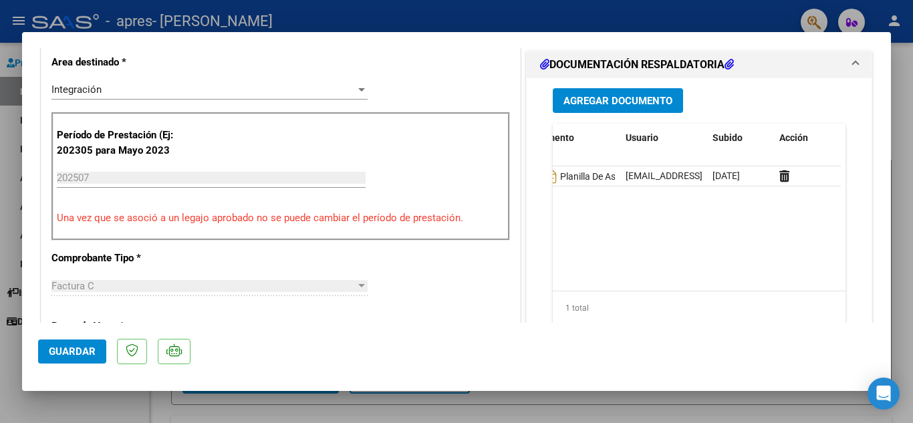
click at [408, 16] on div at bounding box center [456, 211] width 913 height 423
type input "$ 0,00"
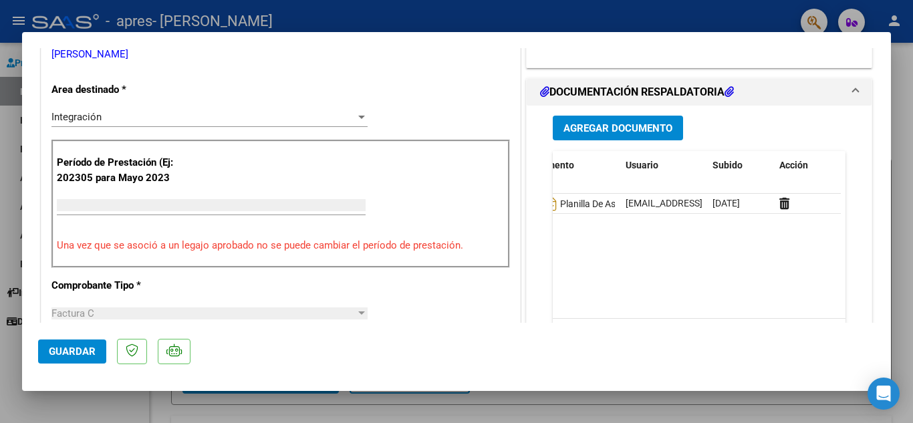
scroll to position [0, 0]
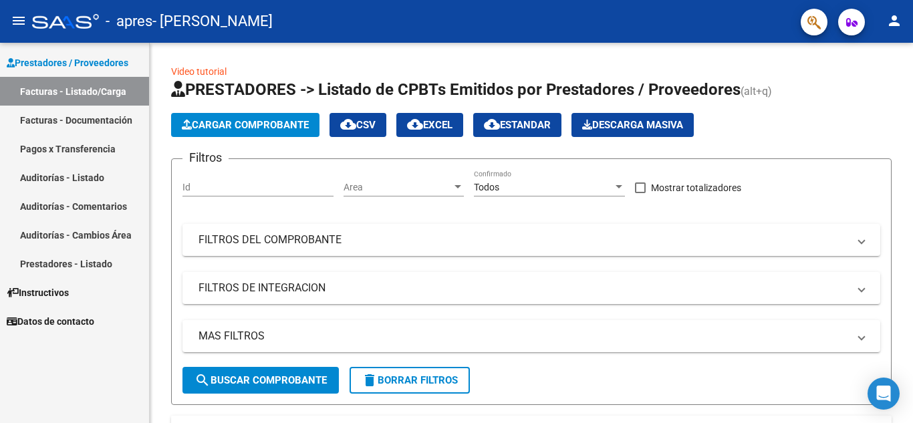
click at [114, 124] on link "Facturas - Documentación" at bounding box center [74, 120] width 149 height 29
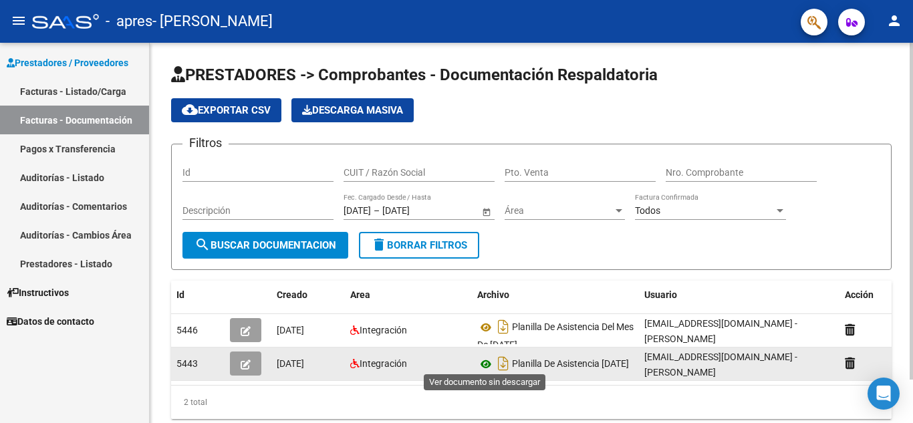
click at [484, 364] on icon at bounding box center [485, 364] width 17 height 16
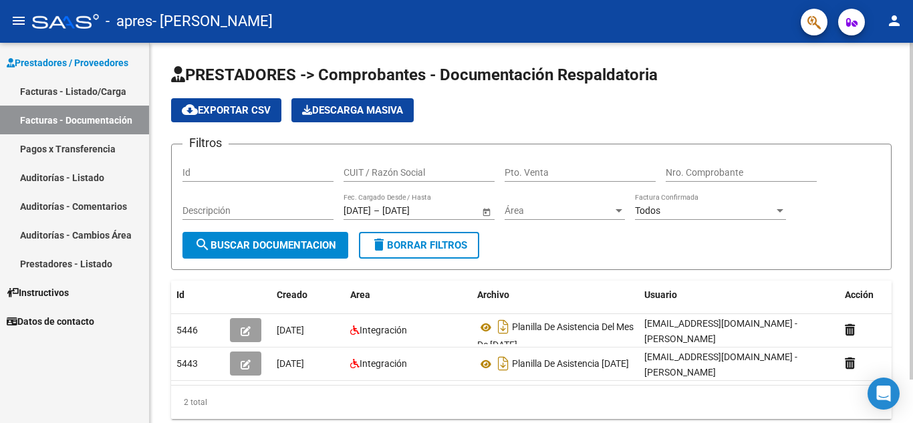
scroll to position [0, 15]
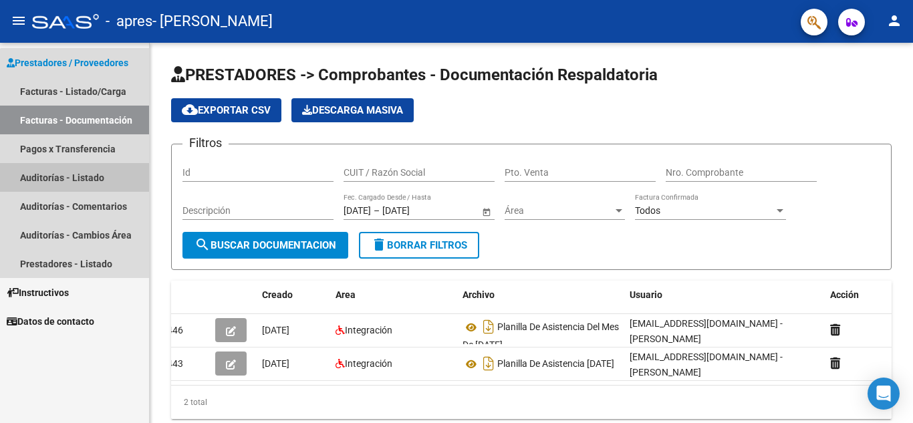
click at [122, 171] on link "Auditorías - Listado" at bounding box center [74, 177] width 149 height 29
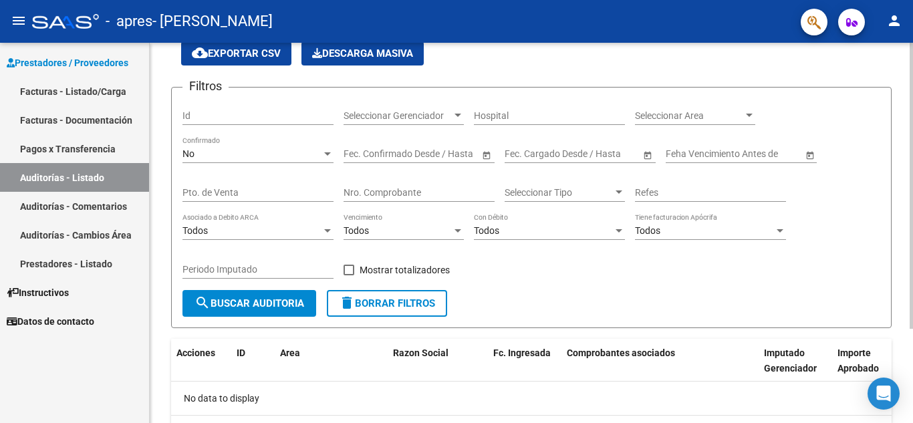
scroll to position [126, 0]
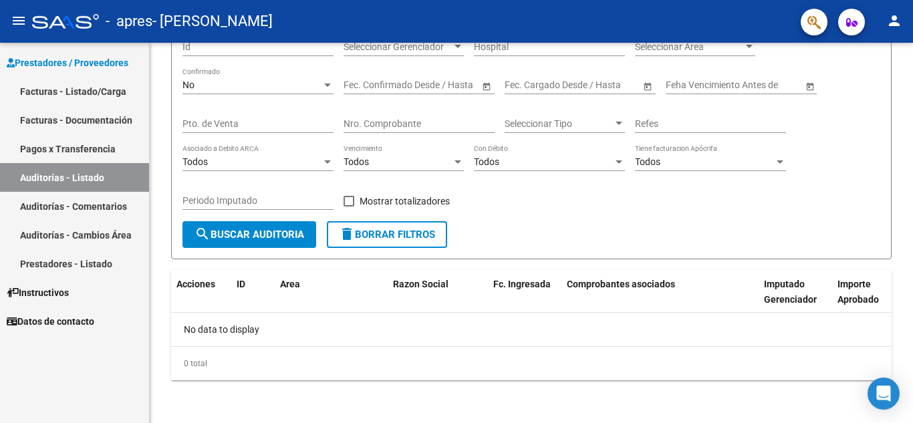
click at [113, 196] on link "Auditorías - Comentarios" at bounding box center [74, 206] width 149 height 29
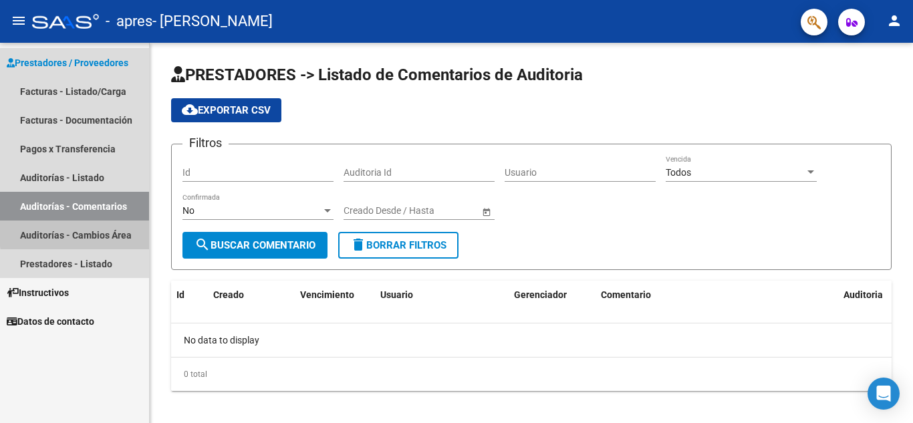
click at [105, 231] on link "Auditorías - Cambios Área" at bounding box center [74, 235] width 149 height 29
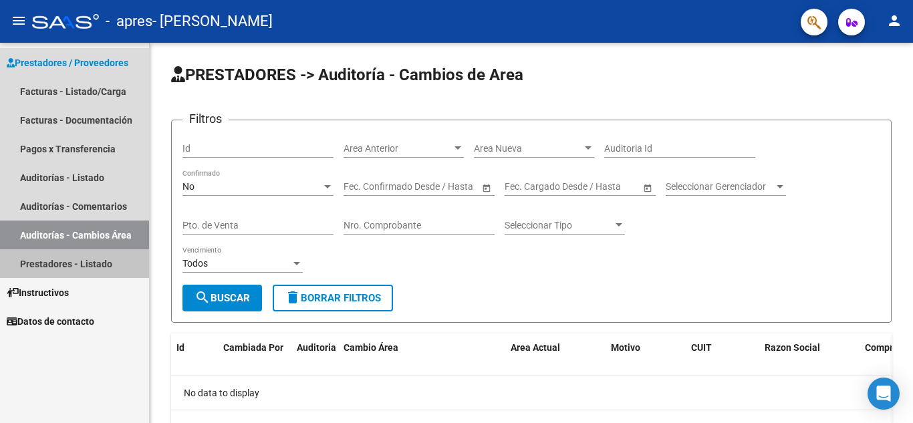
click at [103, 266] on link "Prestadores - Listado" at bounding box center [74, 263] width 149 height 29
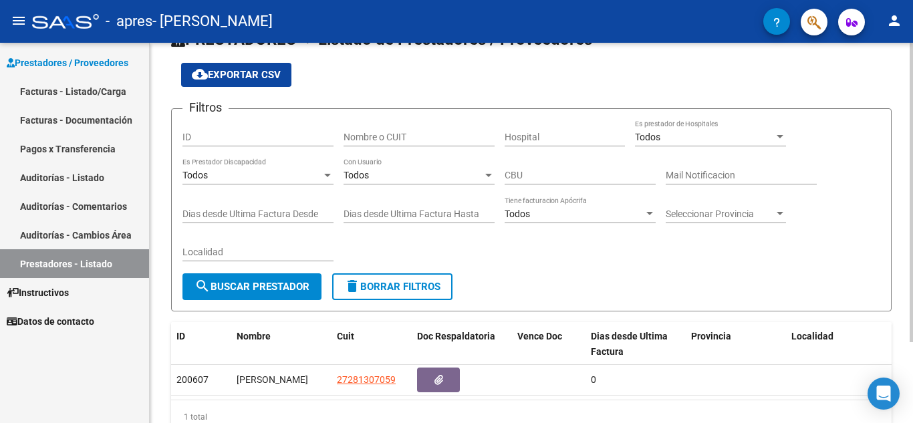
scroll to position [102, 0]
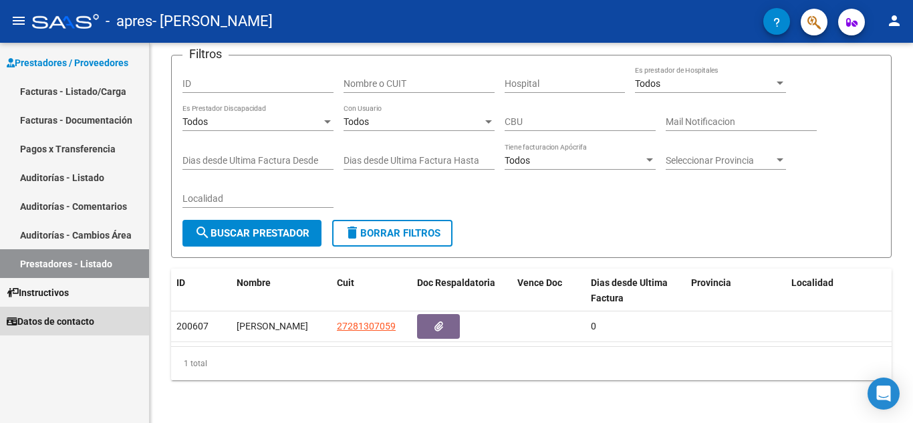
click at [94, 320] on span "Datos de contacto" at bounding box center [51, 321] width 88 height 15
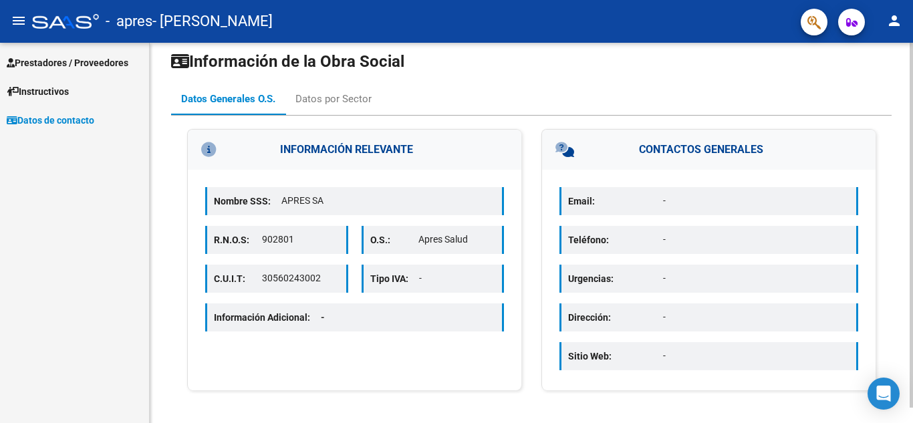
scroll to position [16, 0]
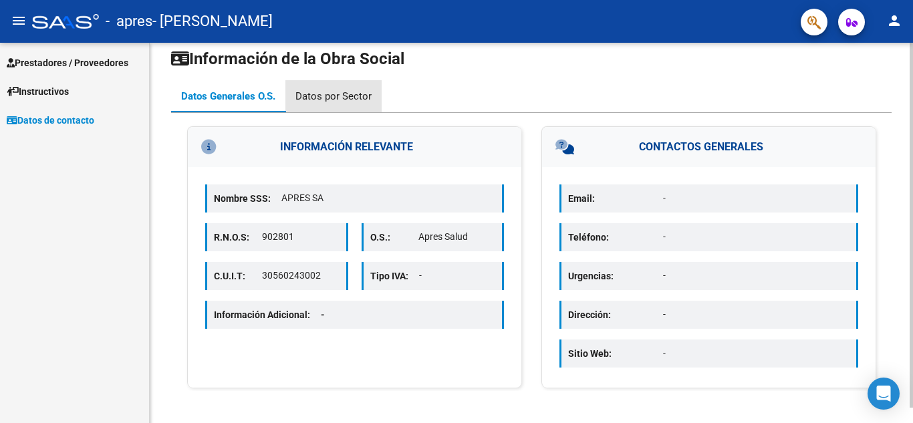
click at [352, 94] on div "Datos por Sector" at bounding box center [333, 96] width 76 height 15
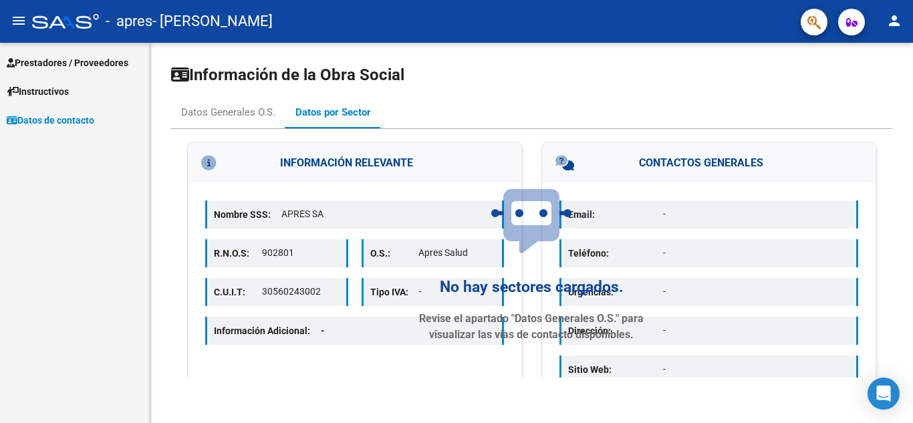
scroll to position [0, 0]
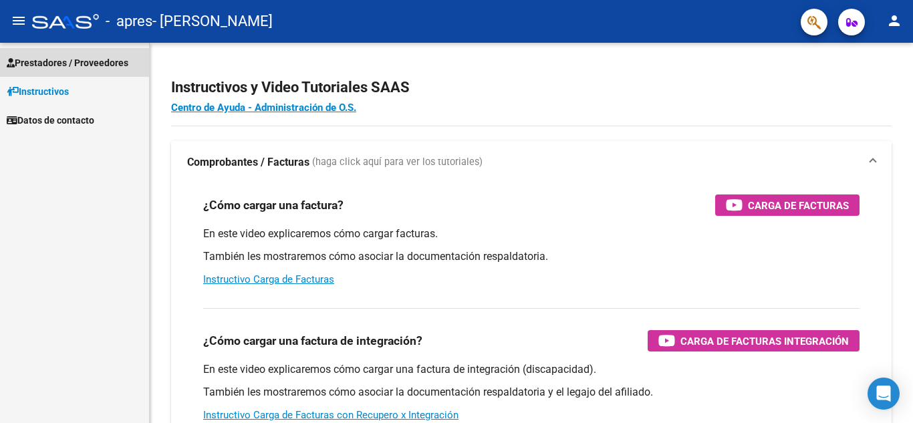
click at [36, 55] on span "Prestadores / Proveedores" at bounding box center [68, 62] width 122 height 15
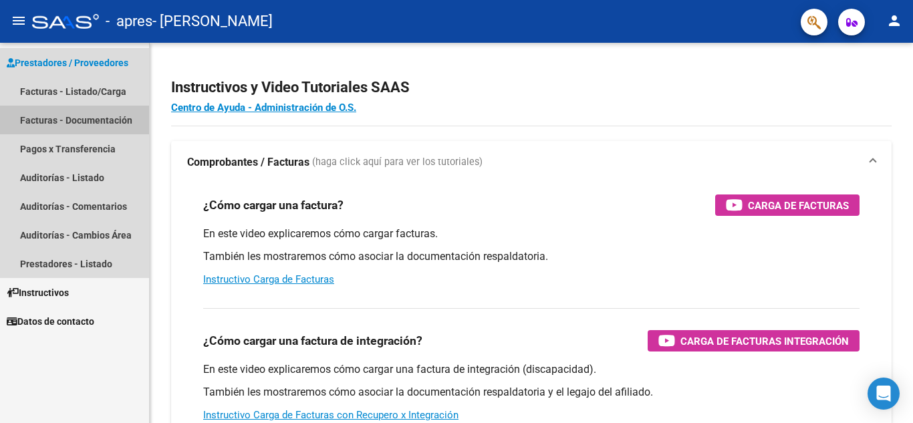
click at [75, 118] on link "Facturas - Documentación" at bounding box center [74, 120] width 149 height 29
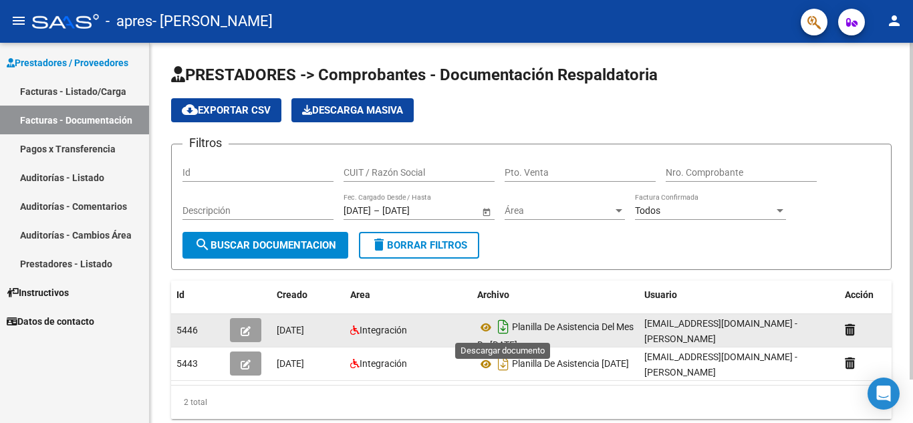
click at [505, 328] on icon "Descargar documento" at bounding box center [503, 326] width 17 height 21
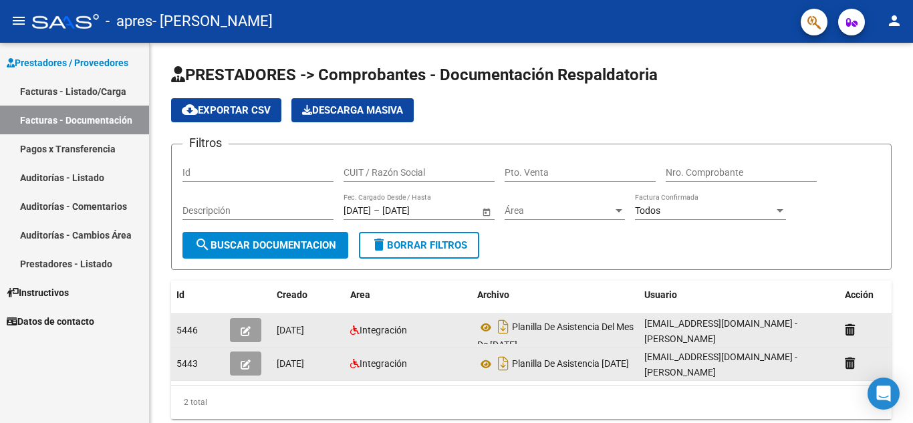
scroll to position [49, 0]
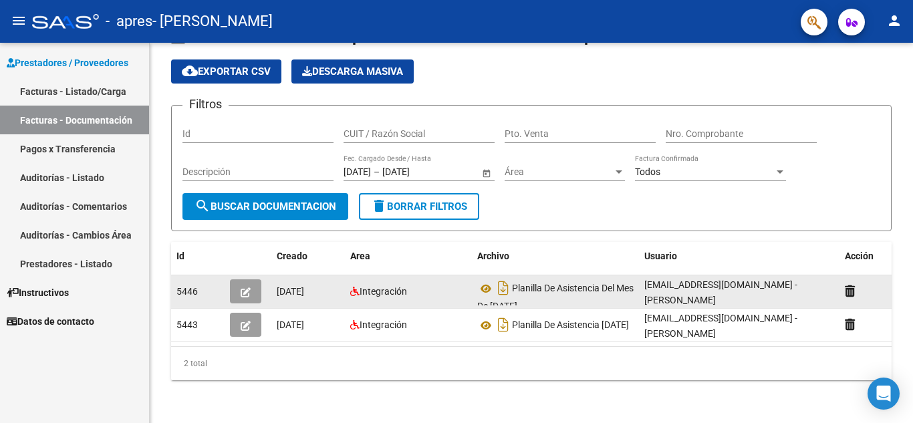
click at [66, 96] on link "Facturas - Listado/Carga" at bounding box center [74, 91] width 149 height 29
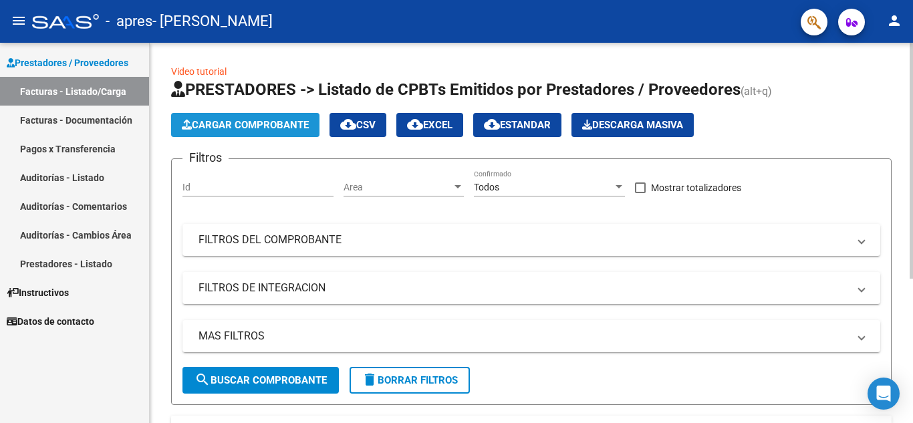
click at [254, 122] on span "Cargar Comprobante" at bounding box center [245, 125] width 127 height 12
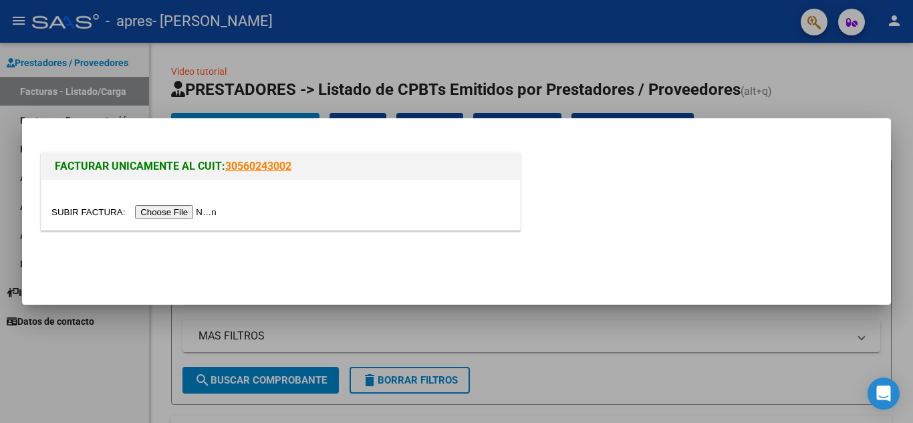
click at [185, 212] on input "file" at bounding box center [135, 212] width 169 height 14
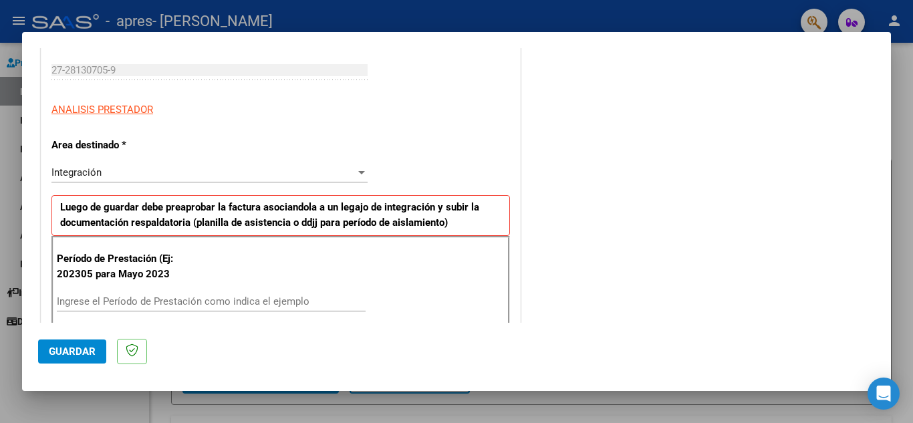
scroll to position [267, 0]
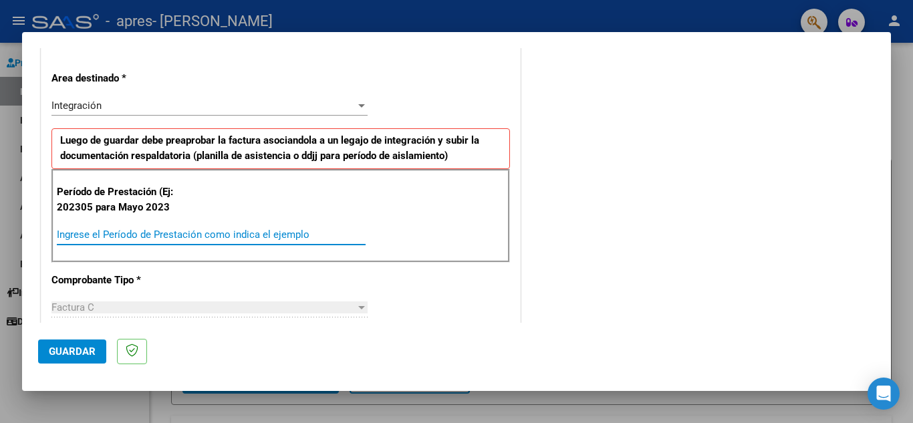
click at [193, 236] on input "Ingrese el Período de Prestación como indica el ejemplo" at bounding box center [211, 235] width 309 height 12
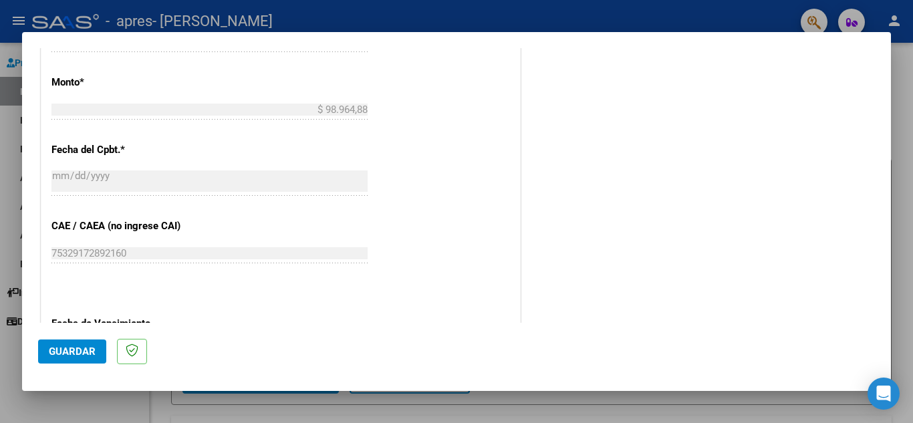
scroll to position [735, 0]
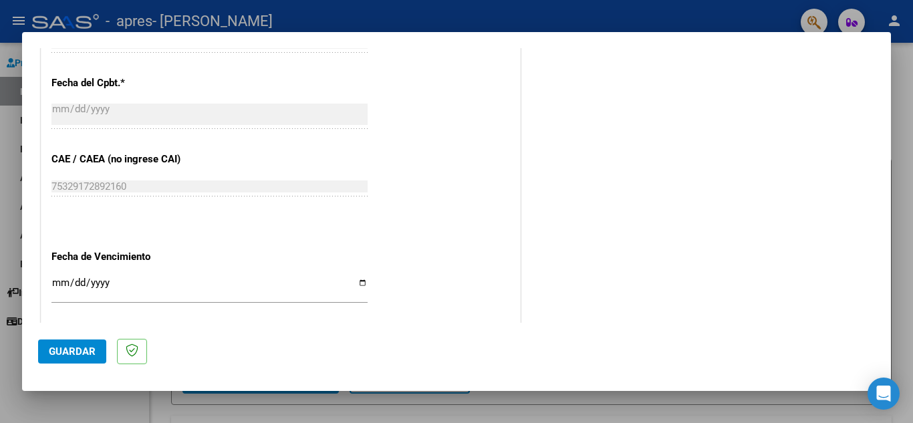
type input "202507"
click at [113, 283] on input "Ingresar la fecha" at bounding box center [209, 287] width 316 height 21
type input "2025-08-16"
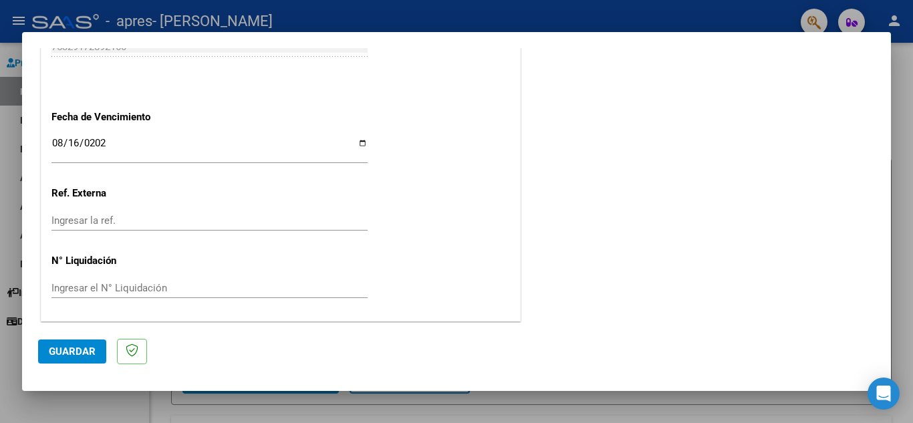
scroll to position [876, 0]
click at [84, 356] on span "Guardar" at bounding box center [72, 352] width 47 height 12
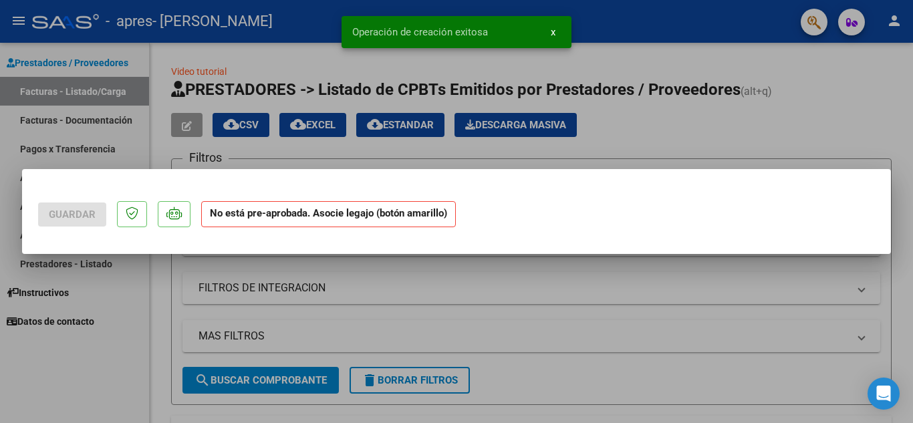
scroll to position [0, 0]
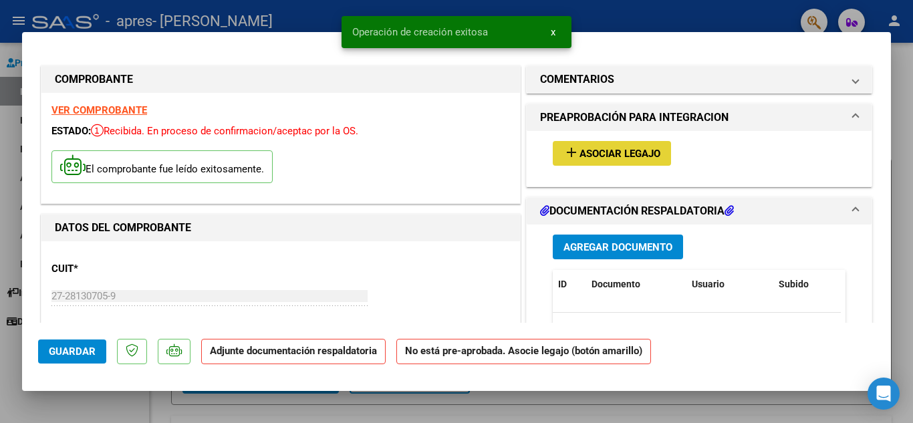
click at [623, 154] on span "Asociar Legajo" at bounding box center [620, 154] width 81 height 12
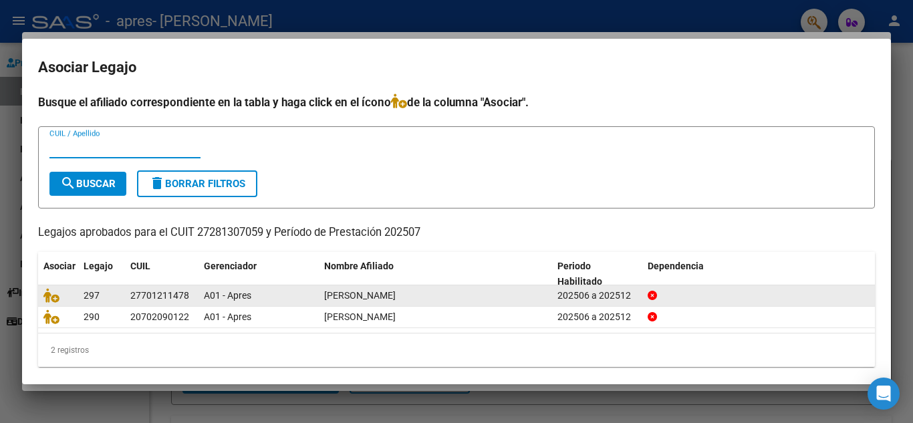
click at [396, 297] on span "[PERSON_NAME]" at bounding box center [360, 295] width 72 height 11
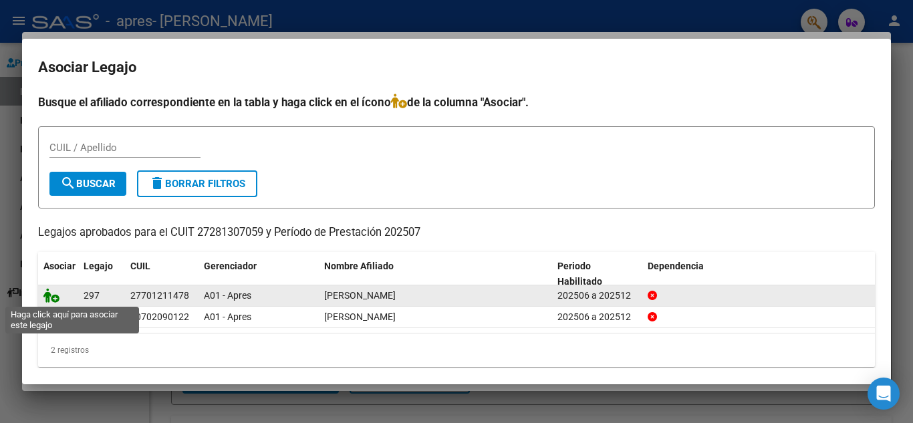
click at [50, 301] on icon at bounding box center [51, 295] width 16 height 15
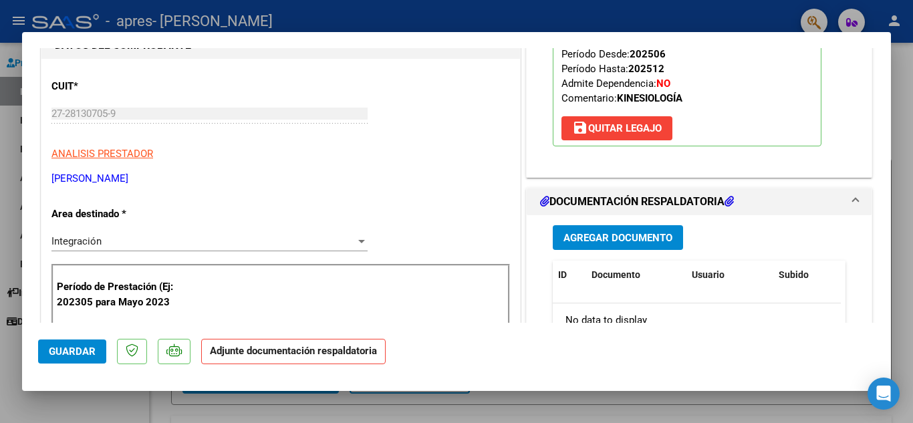
scroll to position [201, 0]
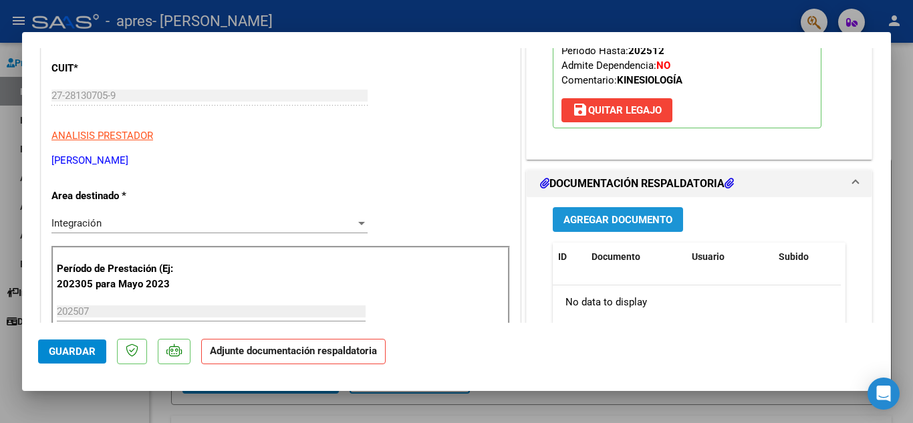
click at [594, 215] on span "Agregar Documento" at bounding box center [618, 220] width 109 height 12
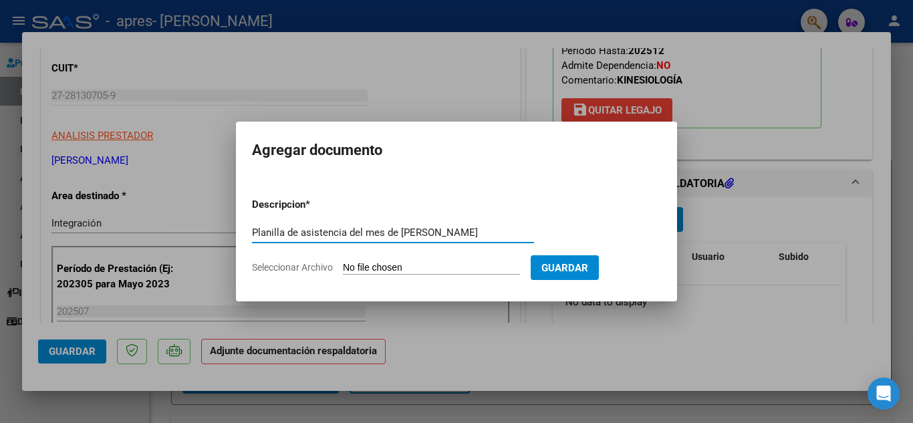
click at [420, 233] on input "Planilla de asistencia del mes de julio Dominguez Abigail" at bounding box center [393, 233] width 282 height 12
type input "Planilla de asistencia del mes de julio - Dominguez Abigail"
click at [560, 263] on span "Guardar" at bounding box center [564, 268] width 47 height 12
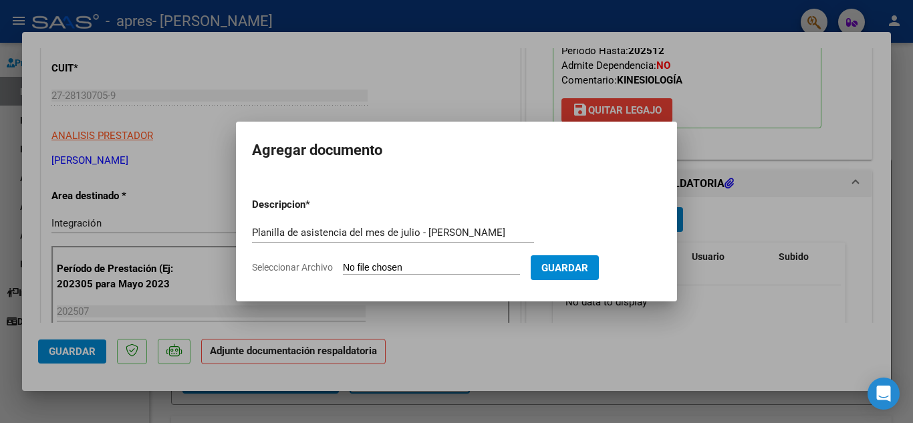
click at [564, 269] on span "Guardar" at bounding box center [564, 268] width 47 height 12
click at [433, 267] on input "Seleccionar Archivo" at bounding box center [431, 268] width 177 height 13
click at [576, 273] on span "Guardar" at bounding box center [564, 268] width 47 height 12
click at [568, 265] on span "Guardar" at bounding box center [564, 268] width 47 height 12
click at [567, 268] on span "Guardar" at bounding box center [564, 268] width 47 height 12
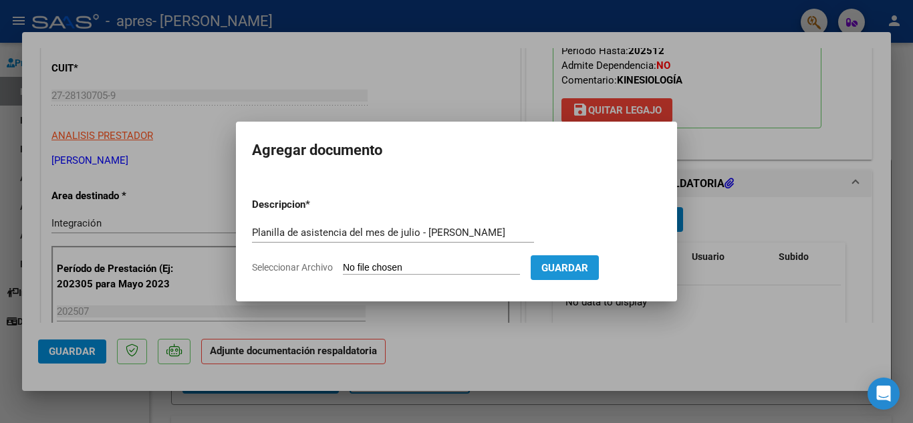
click at [566, 269] on span "Guardar" at bounding box center [564, 268] width 47 height 12
click at [483, 322] on div at bounding box center [456, 211] width 913 height 423
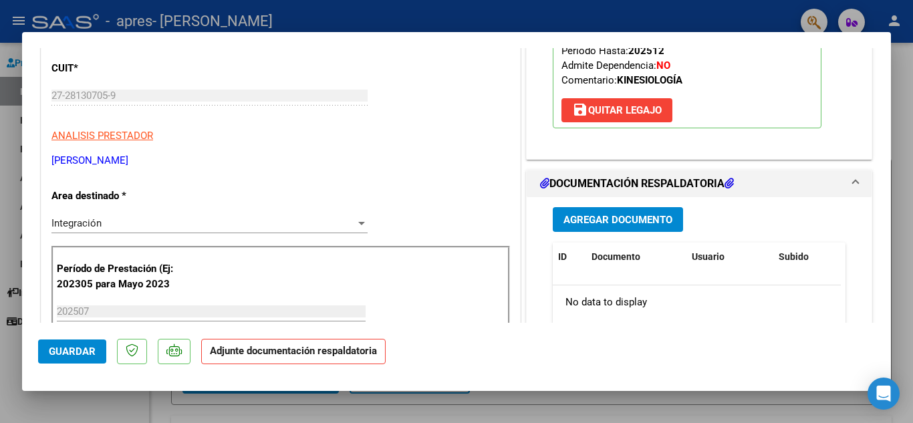
click at [641, 220] on span "Agregar Documento" at bounding box center [618, 220] width 109 height 12
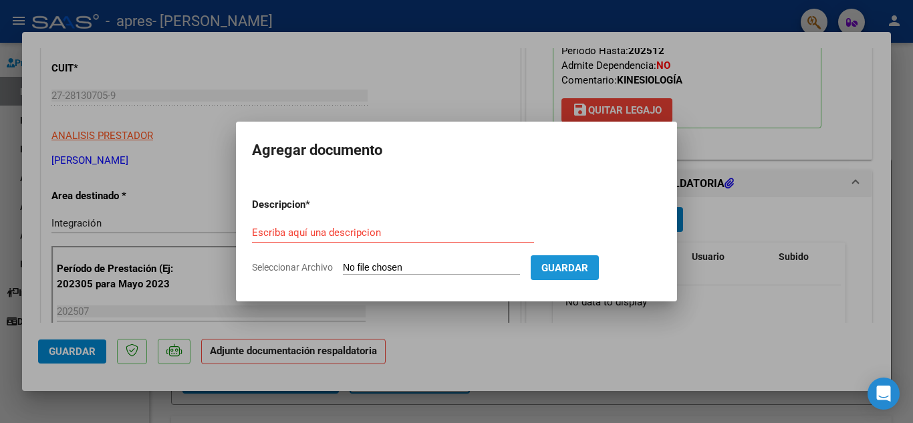
click at [556, 271] on span "Guardar" at bounding box center [564, 268] width 47 height 12
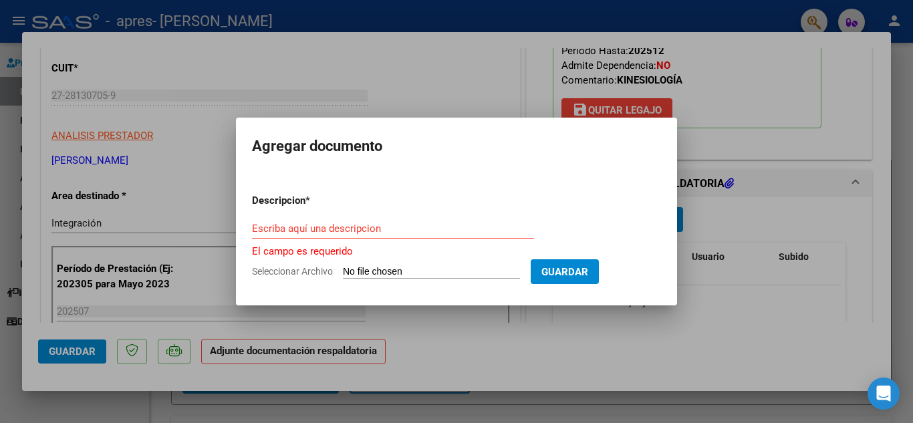
click at [405, 231] on input "Escriba aquí una descripcion" at bounding box center [393, 229] width 282 height 12
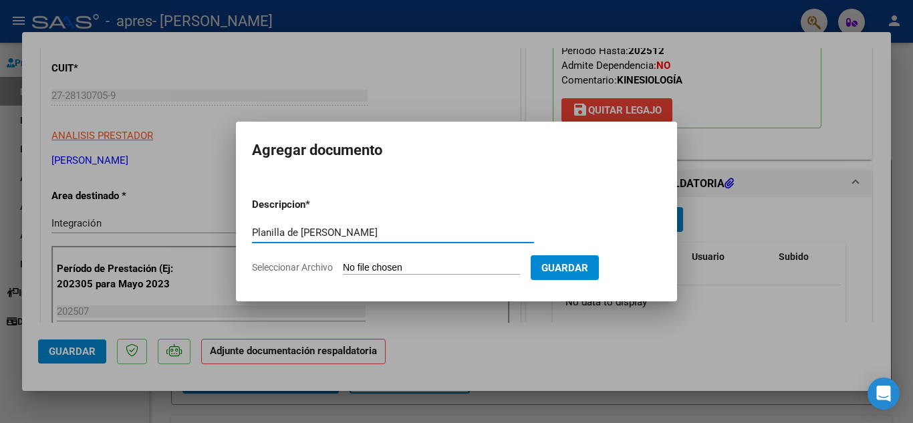
click at [297, 233] on input "Planilla de julio Dominguez Abigail" at bounding box center [393, 233] width 282 height 12
click at [370, 233] on input "Planilla de asistencia- julio Dominguez Abigail" at bounding box center [393, 233] width 282 height 12
type input "Planilla de asistencia- julio- Dominguez Abigail"
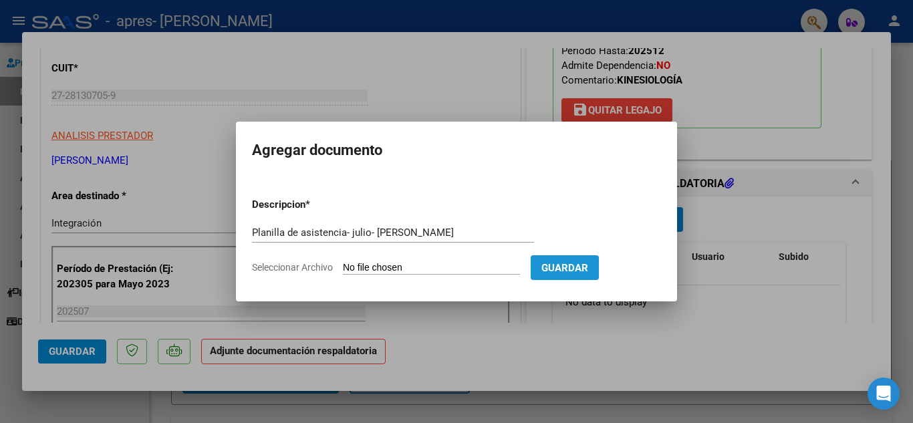
click at [574, 265] on span "Guardar" at bounding box center [564, 268] width 47 height 12
click at [554, 268] on span "Guardar" at bounding box center [564, 268] width 47 height 12
click at [373, 266] on input "Seleccionar Archivo" at bounding box center [431, 268] width 177 height 13
type input "C:\fakepath\planilla de asistencia Julio- Abigail Dominguez.pdf"
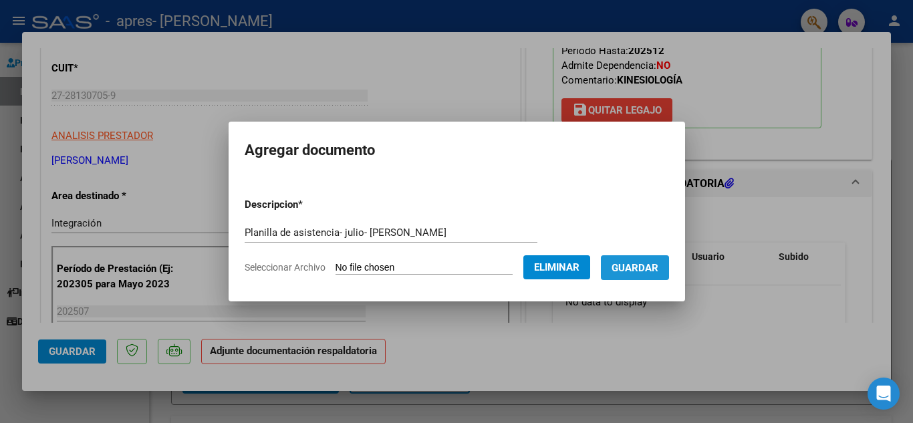
click at [624, 273] on span "Guardar" at bounding box center [635, 268] width 47 height 12
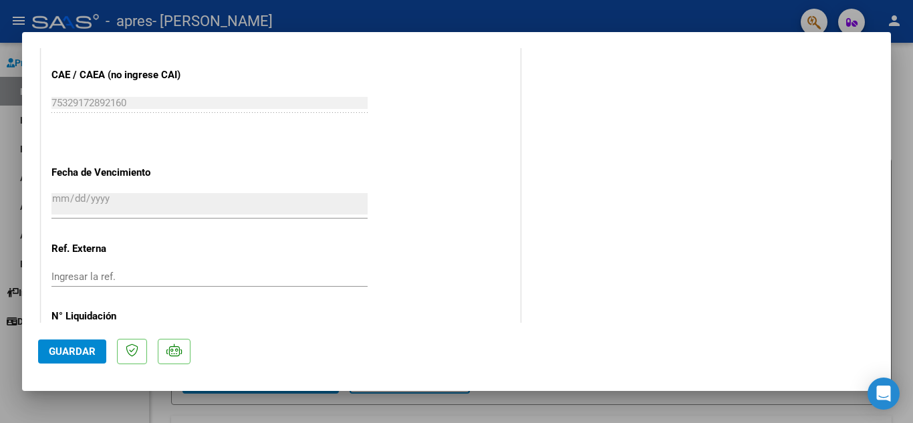
scroll to position [922, 0]
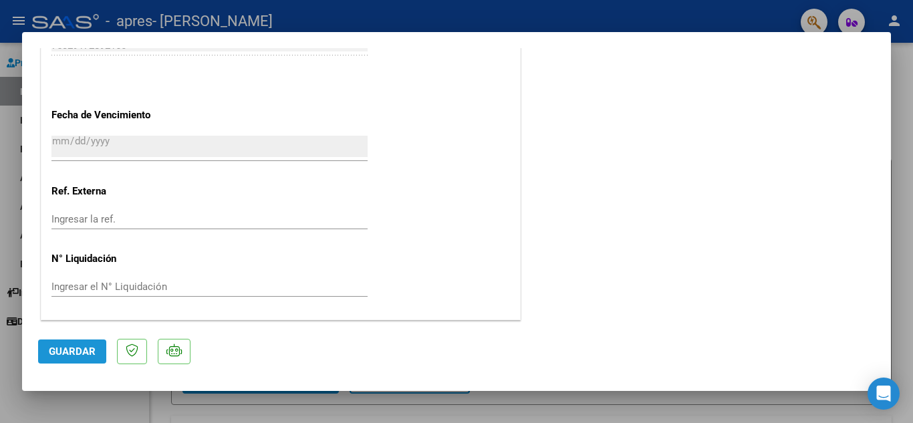
click at [76, 351] on span "Guardar" at bounding box center [72, 352] width 47 height 12
click at [511, 13] on div at bounding box center [456, 211] width 913 height 423
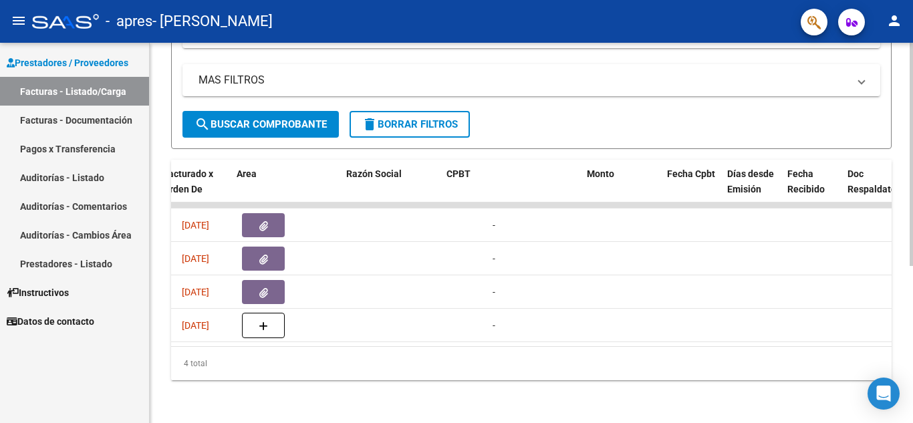
scroll to position [0, 165]
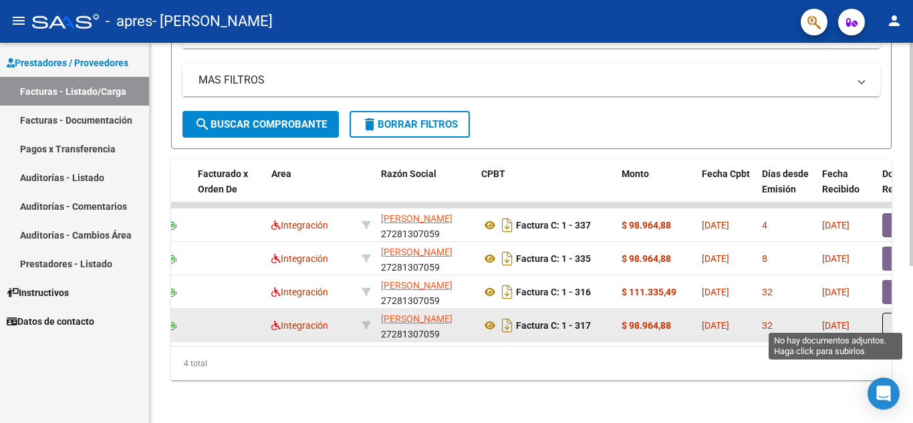
click at [885, 318] on button "button" at bounding box center [903, 325] width 43 height 25
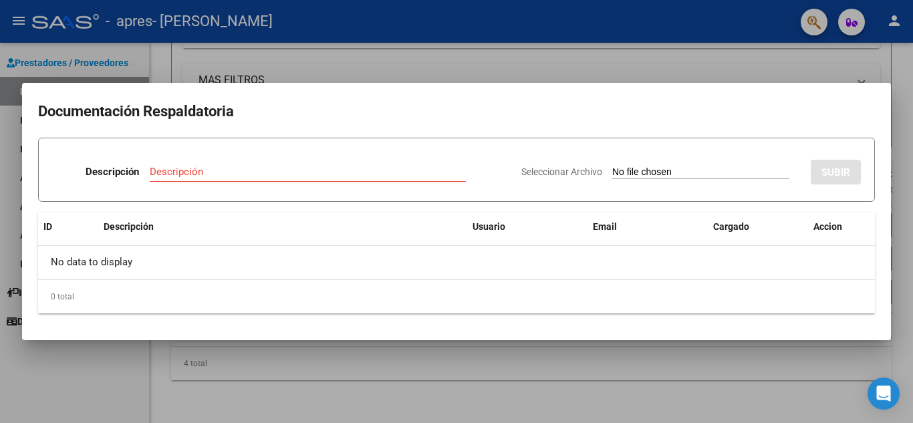
click at [655, 69] on div at bounding box center [456, 211] width 913 height 423
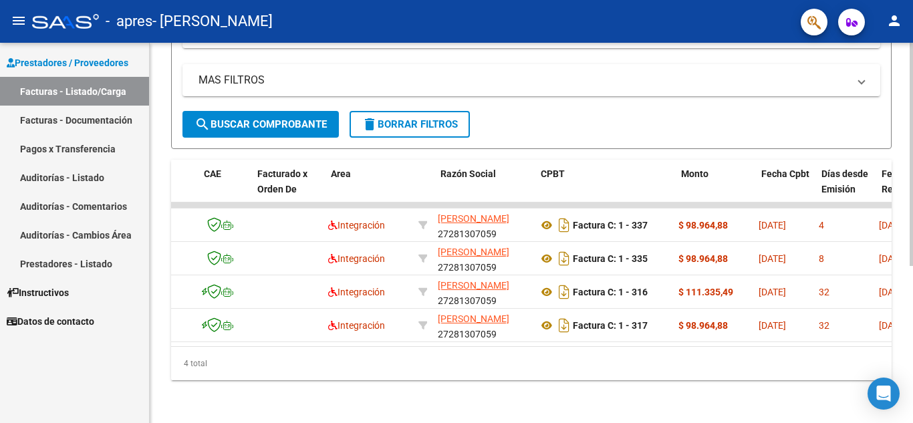
scroll to position [0, 0]
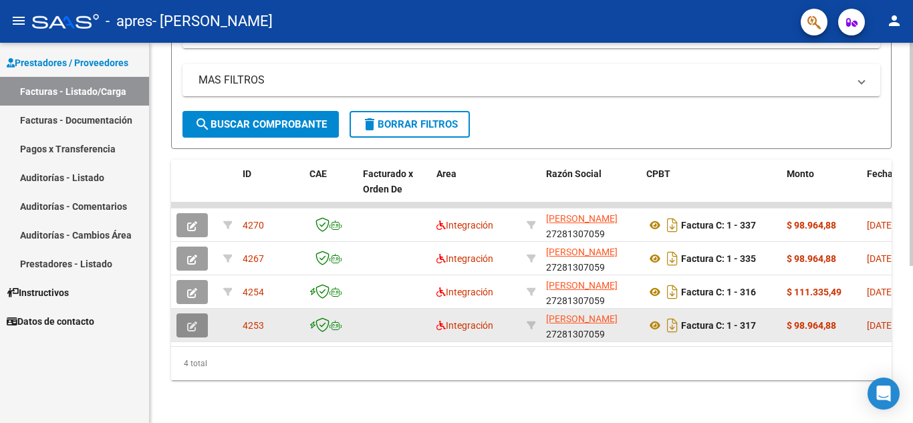
click at [193, 322] on icon "button" at bounding box center [192, 327] width 10 height 10
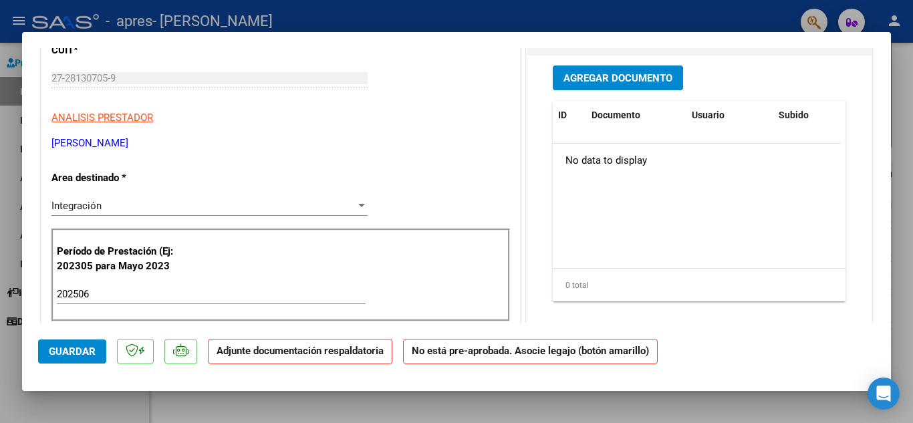
scroll to position [35, 0]
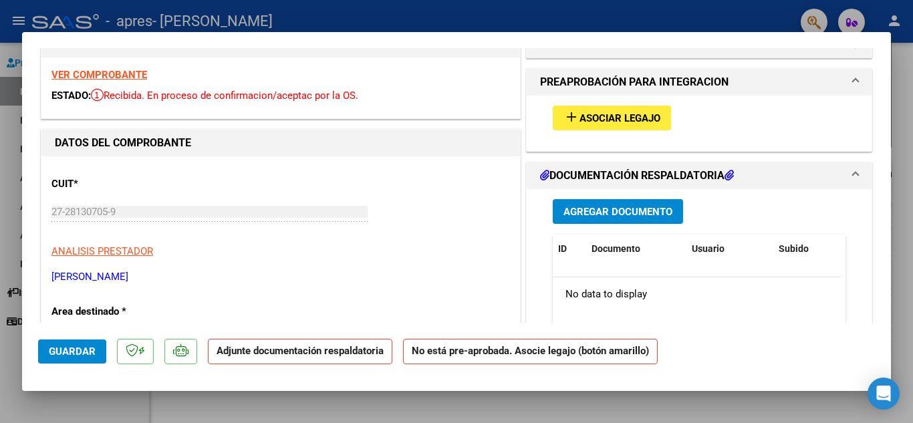
click at [598, 211] on span "Agregar Documento" at bounding box center [618, 212] width 109 height 12
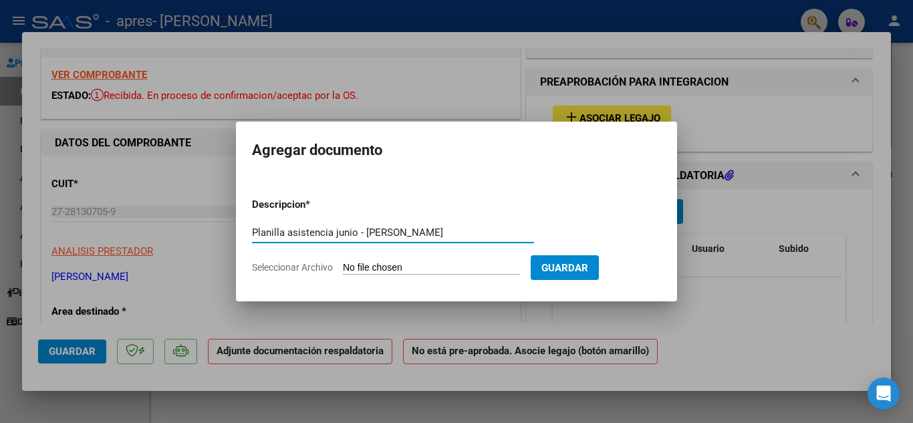
drag, startPoint x: 397, startPoint y: 233, endPoint x: 407, endPoint y: 245, distance: 15.7
click at [398, 233] on input "Planilla asistencia junio - Caleb corvalan" at bounding box center [393, 233] width 282 height 12
click at [441, 233] on input "Planilla asistencia junio - Caleb Corvalan" at bounding box center [393, 233] width 282 height 12
type input "Planilla asistencia junio - Caleb Corvalan- Autorizacion 499622"
click at [580, 265] on span "Guardar" at bounding box center [564, 268] width 47 height 12
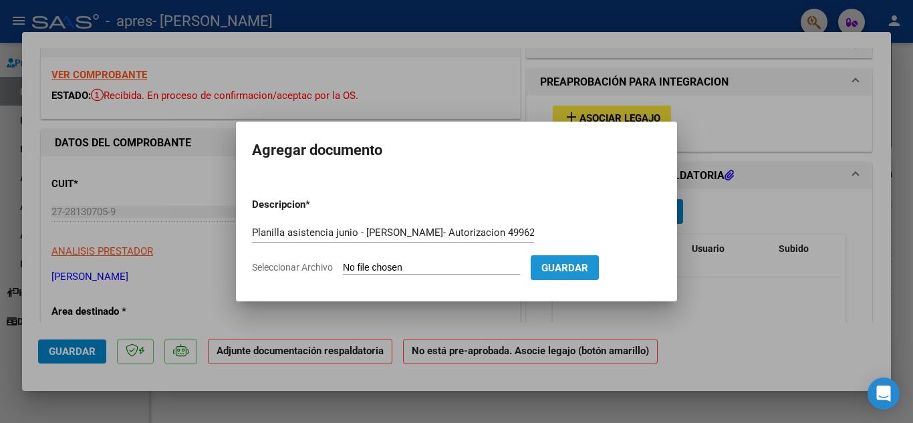
click at [556, 270] on span "Guardar" at bounding box center [564, 268] width 47 height 12
click at [297, 268] on span "Seleccionar Archivo" at bounding box center [292, 267] width 81 height 11
click at [343, 268] on input "Seleccionar Archivo" at bounding box center [431, 268] width 177 height 13
type input "C:\fakepath\Planilla asistencia Kinesiología Mateo Corvalan Junio.pdf"
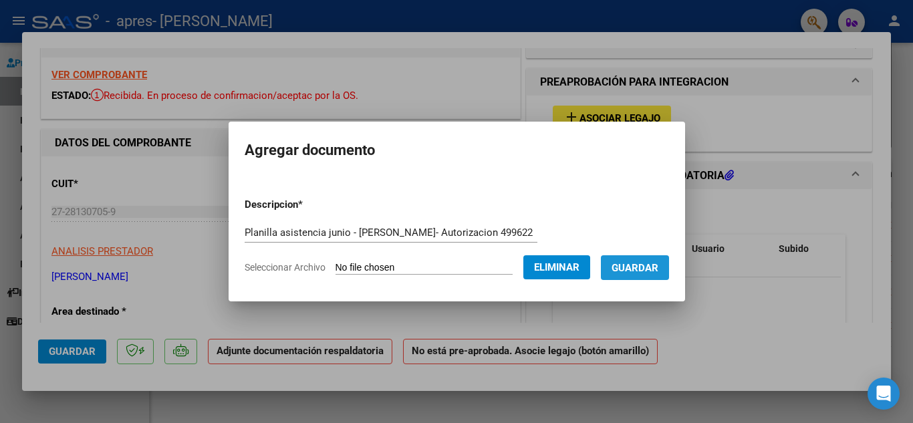
click at [642, 273] on span "Guardar" at bounding box center [635, 268] width 47 height 12
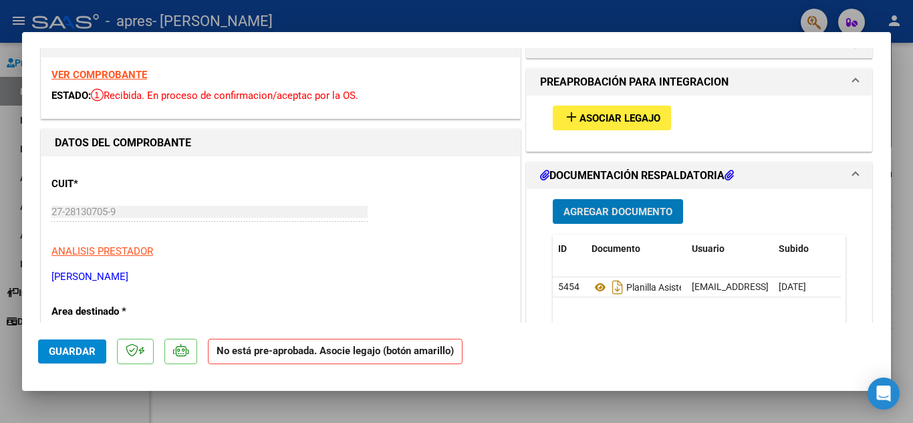
click at [89, 359] on button "Guardar" at bounding box center [72, 352] width 68 height 24
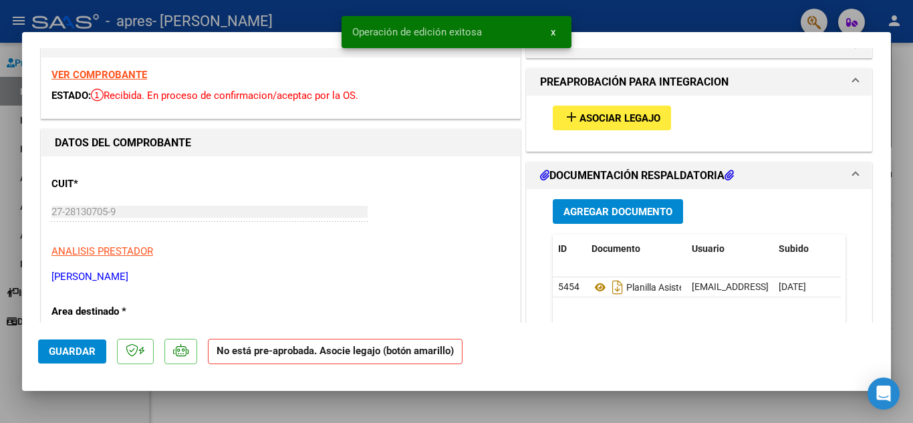
click at [738, 16] on div at bounding box center [456, 211] width 913 height 423
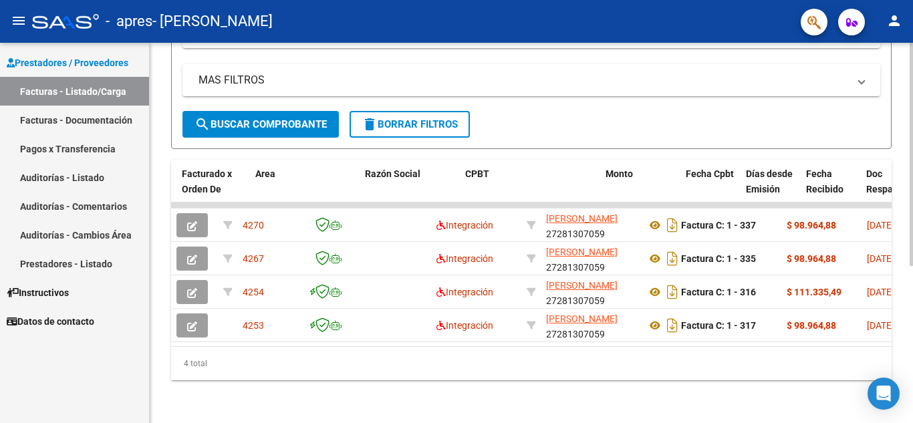
scroll to position [0, 181]
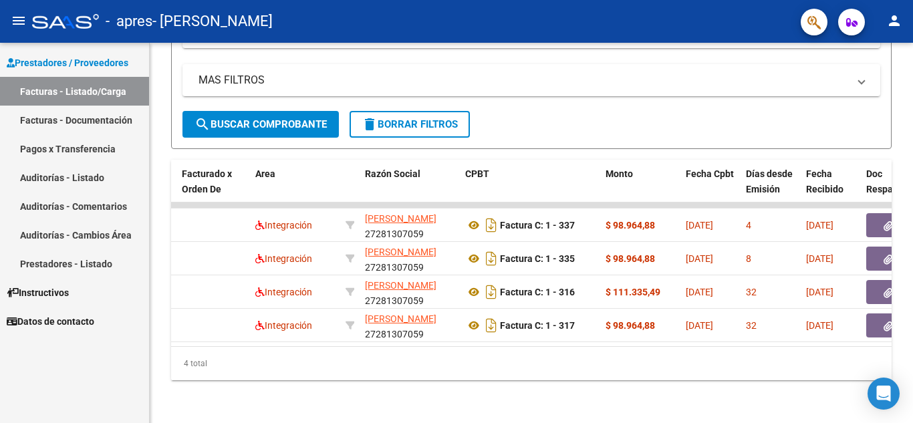
click at [120, 91] on link "Facturas - Listado/Carga" at bounding box center [74, 91] width 149 height 29
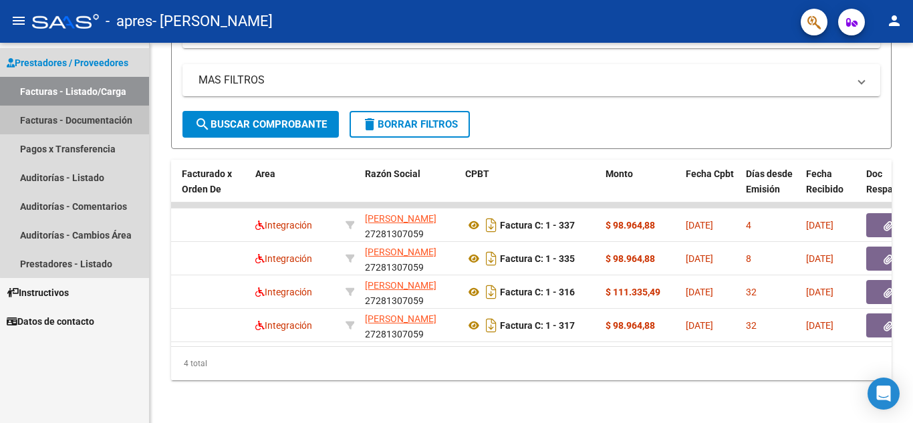
click at [89, 121] on link "Facturas - Documentación" at bounding box center [74, 120] width 149 height 29
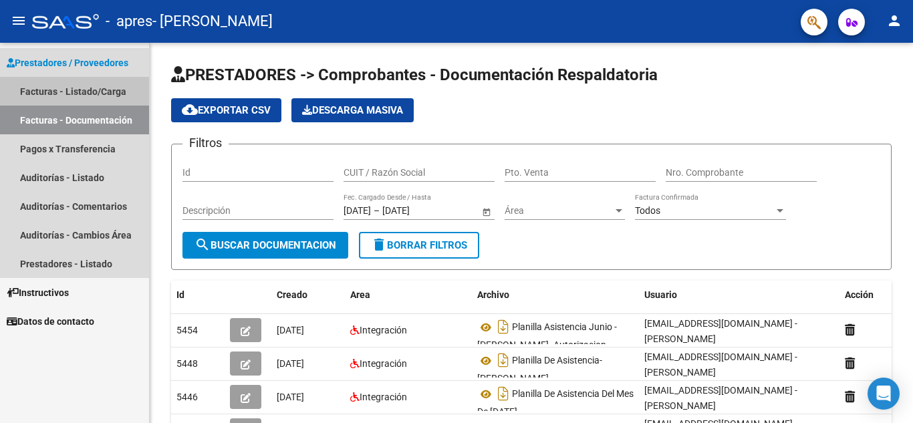
click at [78, 88] on link "Facturas - Listado/Carga" at bounding box center [74, 91] width 149 height 29
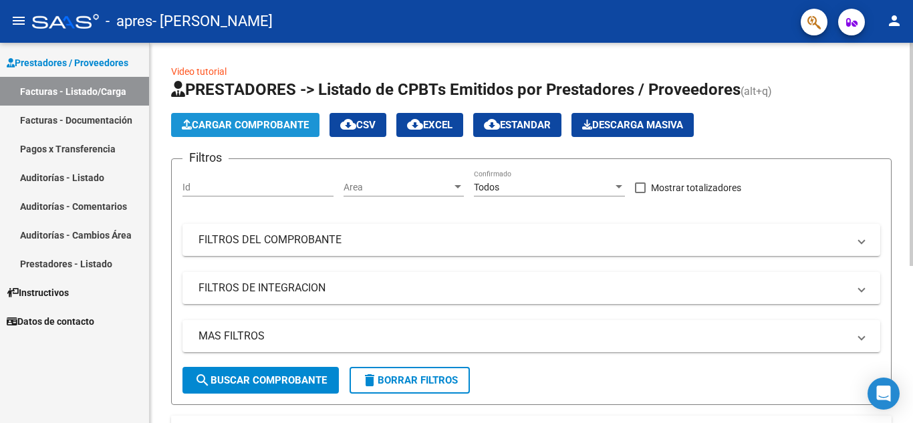
click at [231, 124] on span "Cargar Comprobante" at bounding box center [245, 125] width 127 height 12
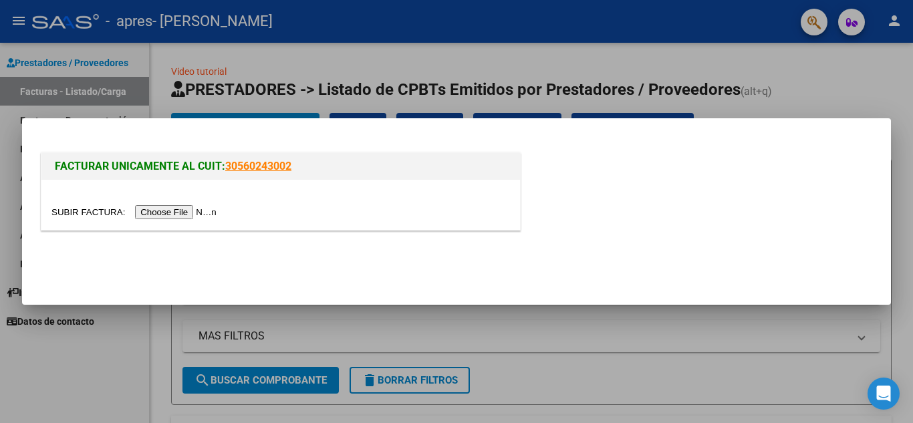
click at [182, 213] on input "file" at bounding box center [135, 212] width 169 height 14
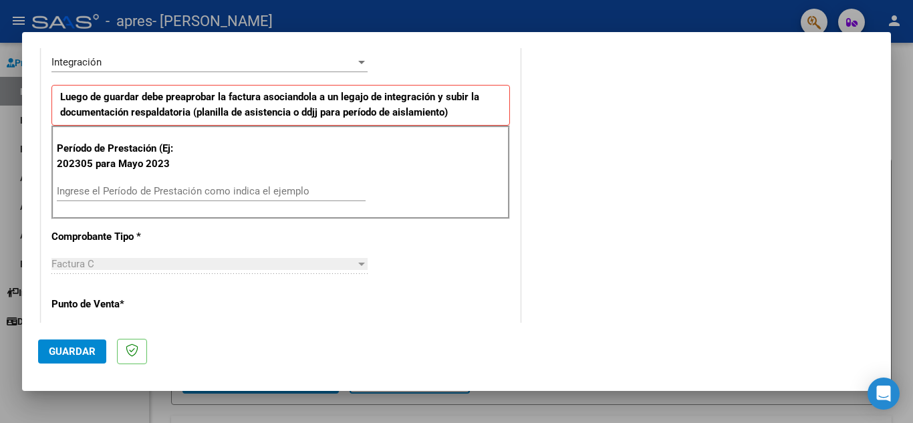
scroll to position [334, 0]
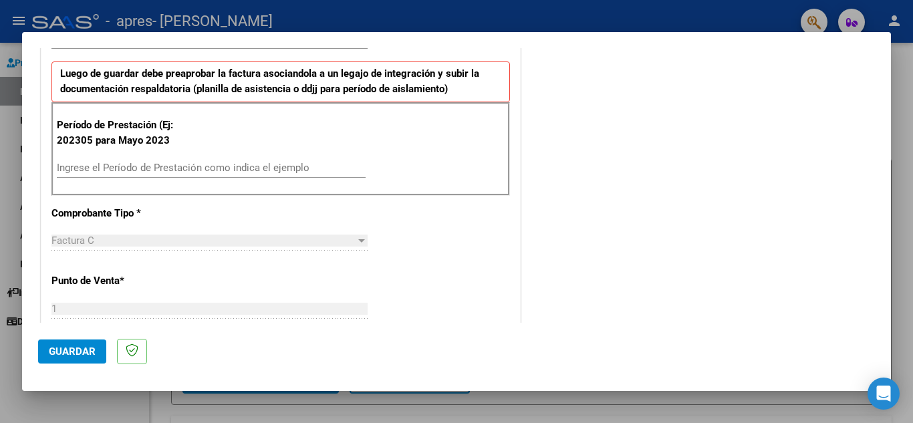
click at [122, 166] on input "Ingrese el Período de Prestación como indica el ejemplo" at bounding box center [211, 168] width 309 height 12
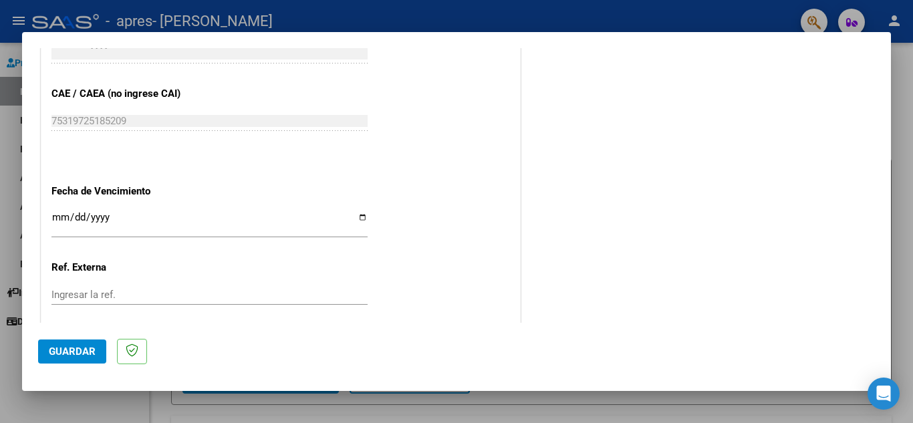
scroll to position [802, 0]
type input "202507"
click at [62, 217] on input "Ingresar la fecha" at bounding box center [209, 221] width 316 height 21
type input "[DATE]"
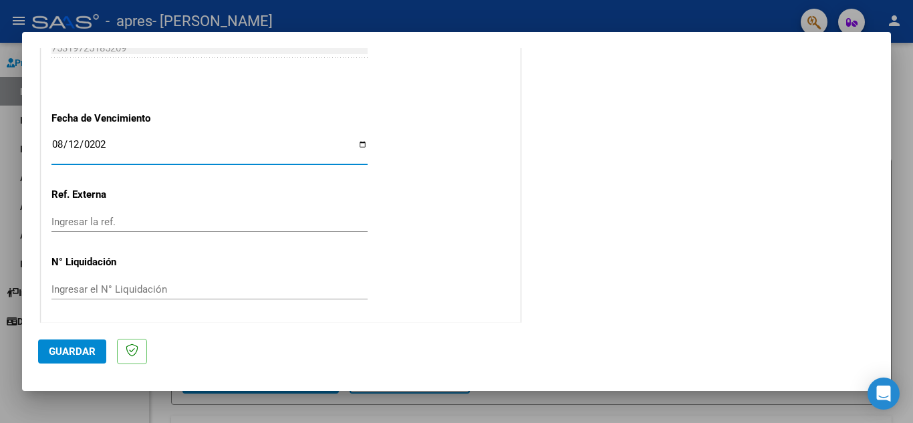
scroll to position [876, 0]
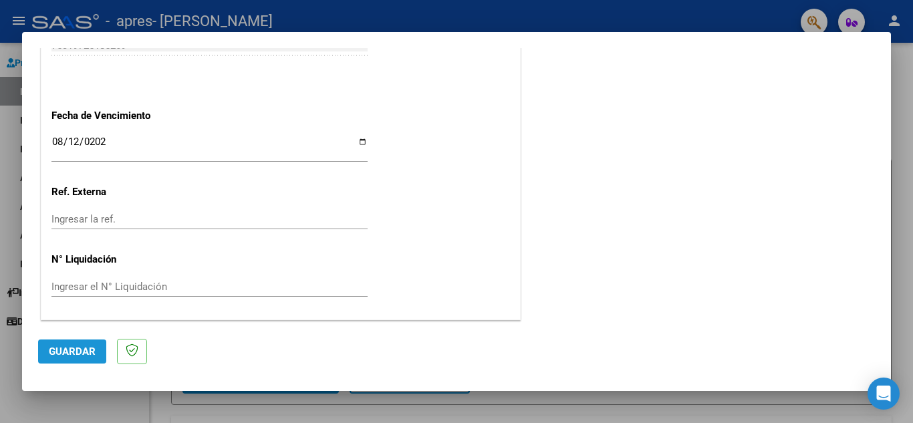
click at [71, 355] on span "Guardar" at bounding box center [72, 352] width 47 height 12
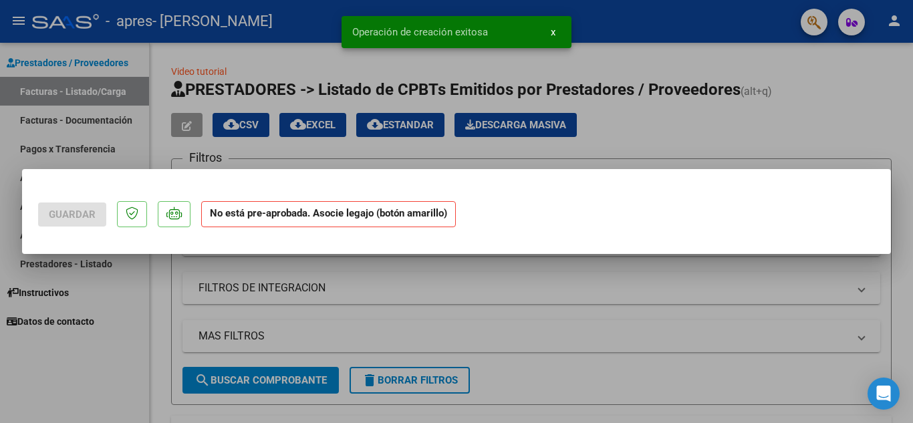
scroll to position [0, 0]
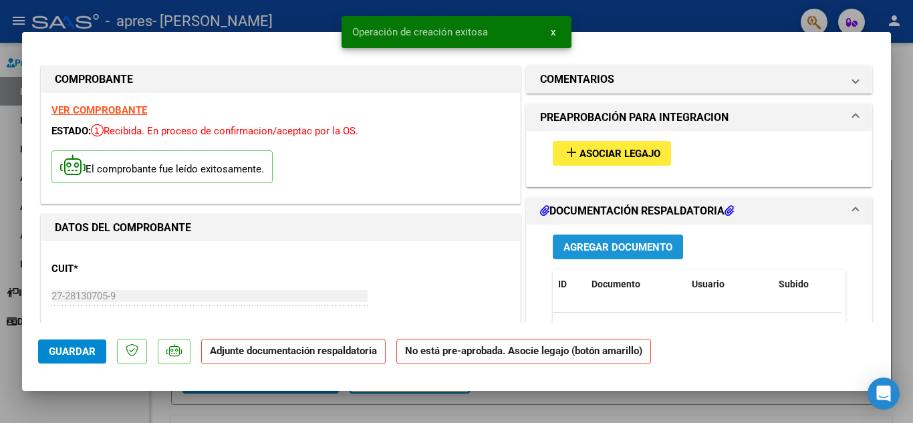
click at [585, 251] on span "Agregar Documento" at bounding box center [618, 247] width 109 height 12
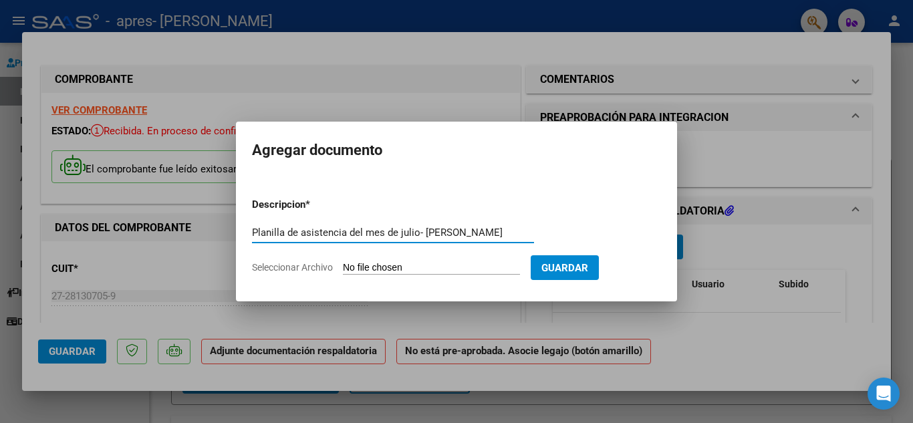
type input "Planilla de asistencia del mes de julio- Mateo Corvalan"
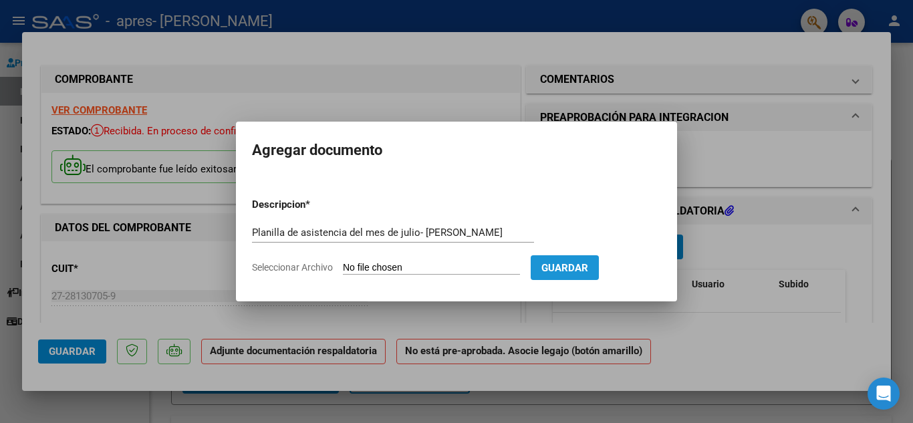
click at [552, 274] on button "Guardar" at bounding box center [565, 267] width 68 height 25
click at [369, 269] on input "Seleccionar Archivo" at bounding box center [431, 268] width 177 height 13
type input "C:\fakepath\planilla asistencia julio Mateo Corvalan.pdf"
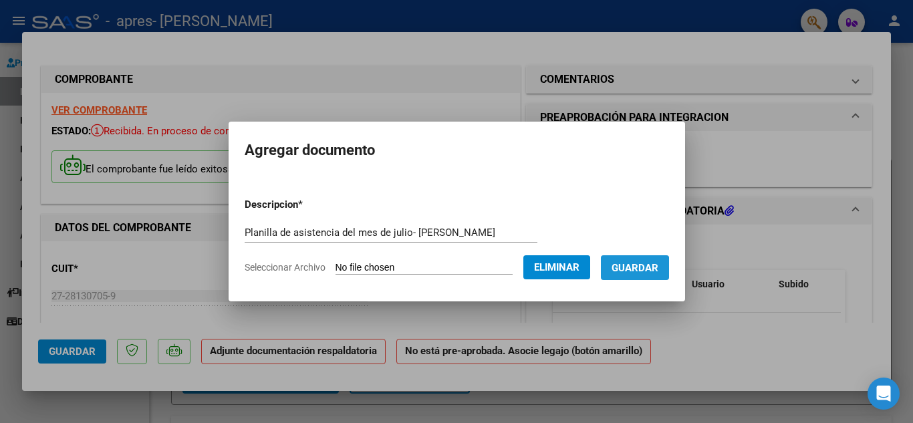
click at [631, 269] on span "Guardar" at bounding box center [635, 268] width 47 height 12
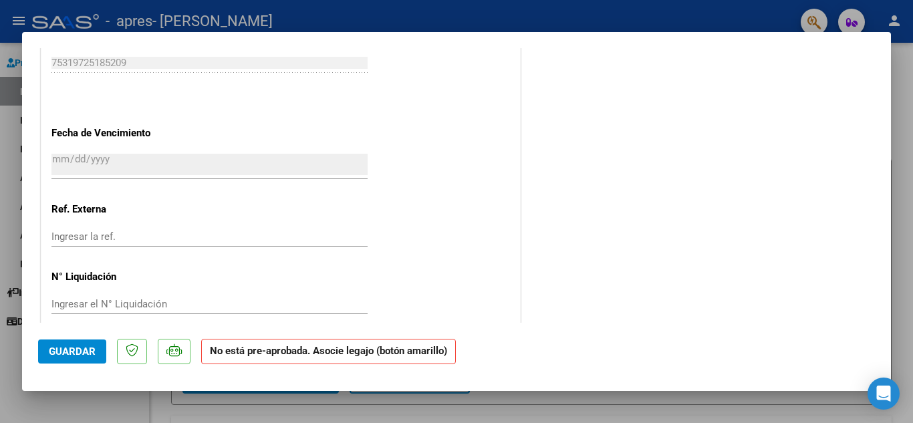
scroll to position [886, 0]
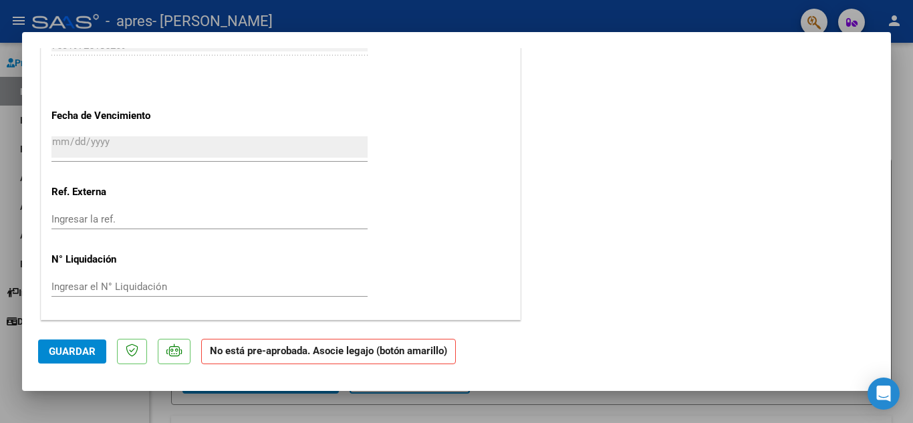
click at [77, 352] on span "Guardar" at bounding box center [72, 352] width 47 height 12
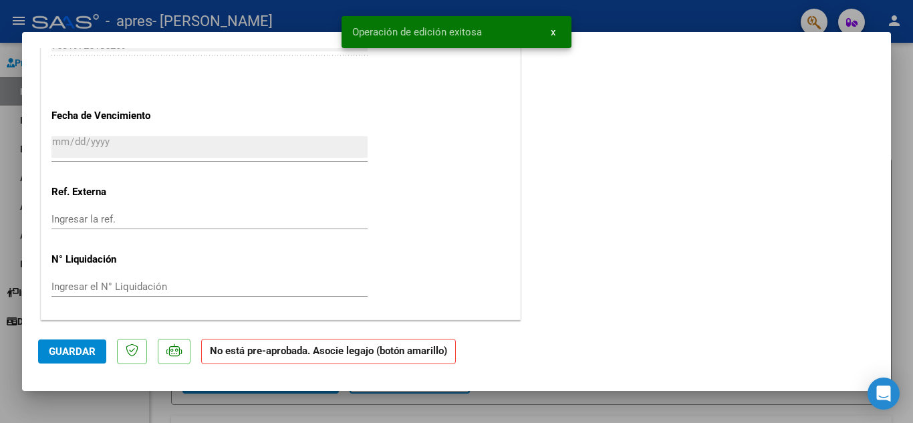
click at [711, 15] on div at bounding box center [456, 211] width 913 height 423
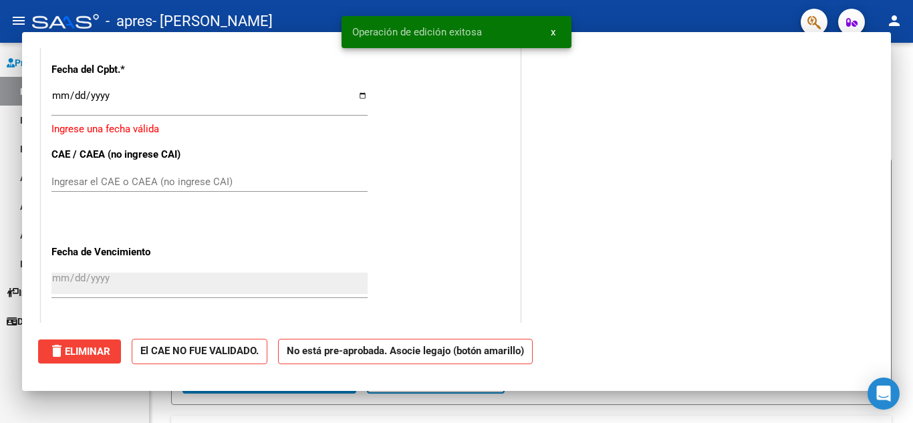
scroll to position [0, 0]
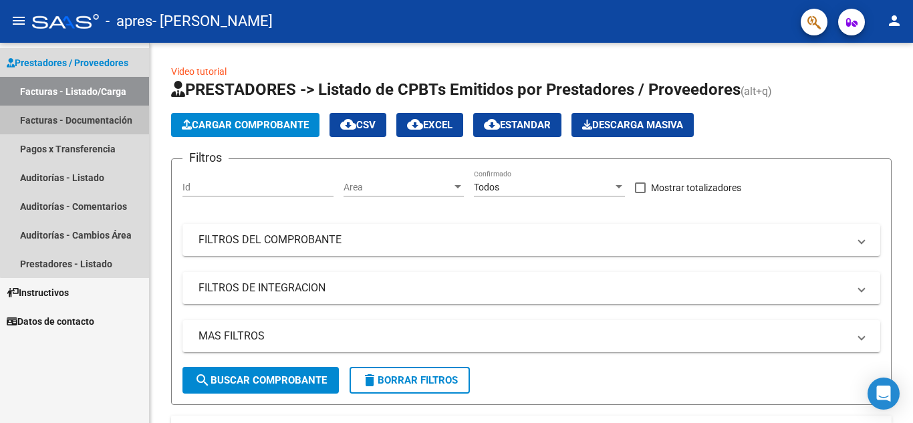
click at [89, 123] on link "Facturas - Documentación" at bounding box center [74, 120] width 149 height 29
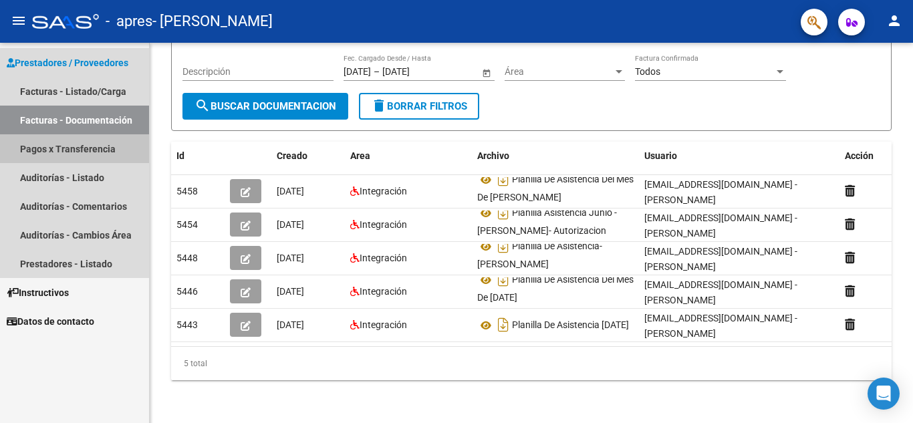
drag, startPoint x: 88, startPoint y: 136, endPoint x: 76, endPoint y: 152, distance: 19.9
click at [88, 137] on link "Pagos x Transferencia" at bounding box center [74, 148] width 149 height 29
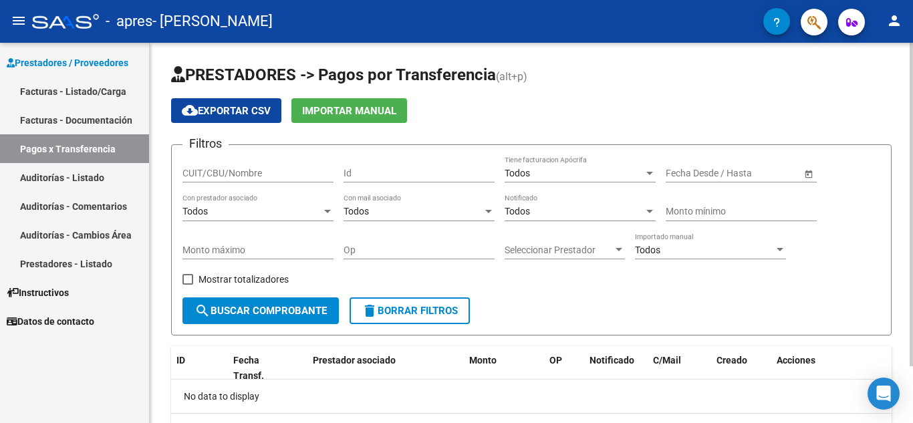
scroll to position [67, 0]
